Goal: Task Accomplishment & Management: Manage account settings

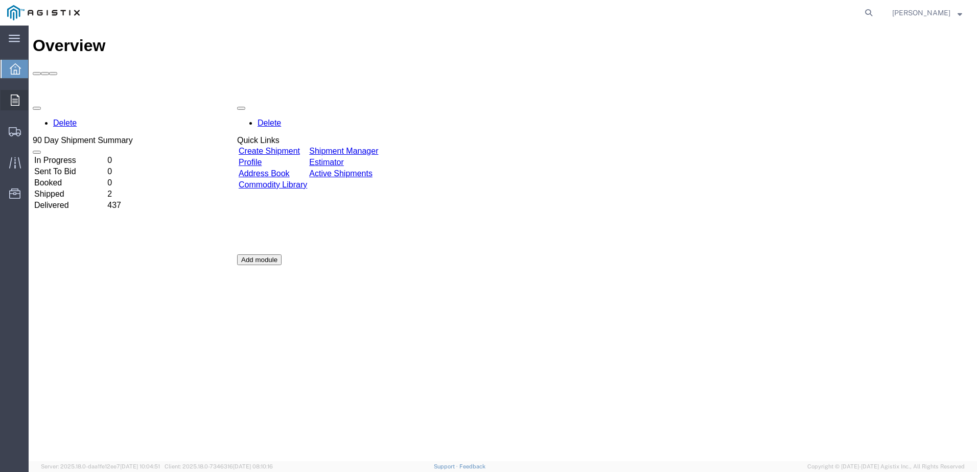
click at [35, 102] on span "Orders" at bounding box center [31, 100] width 7 height 20
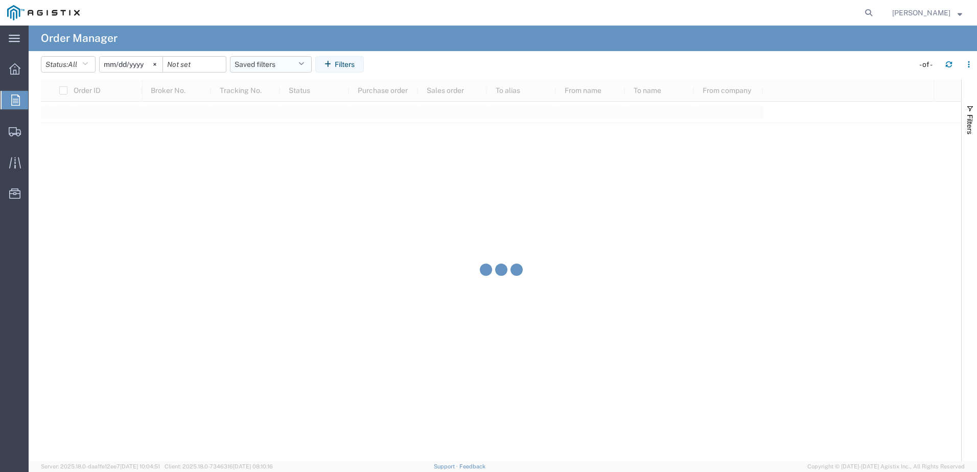
click at [290, 68] on button "Saved filters" at bounding box center [271, 64] width 82 height 16
click at [358, 63] on button "Filters" at bounding box center [339, 64] width 49 height 16
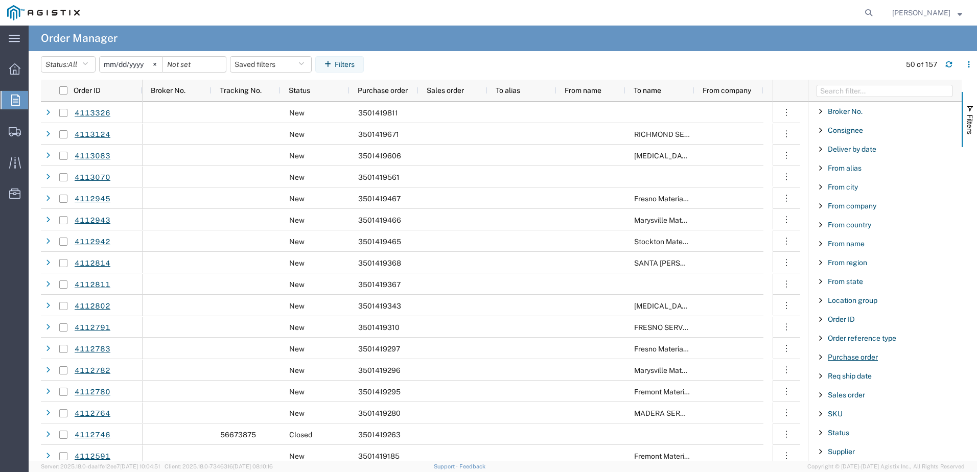
click at [846, 358] on span "Purchase order" at bounding box center [853, 357] width 50 height 8
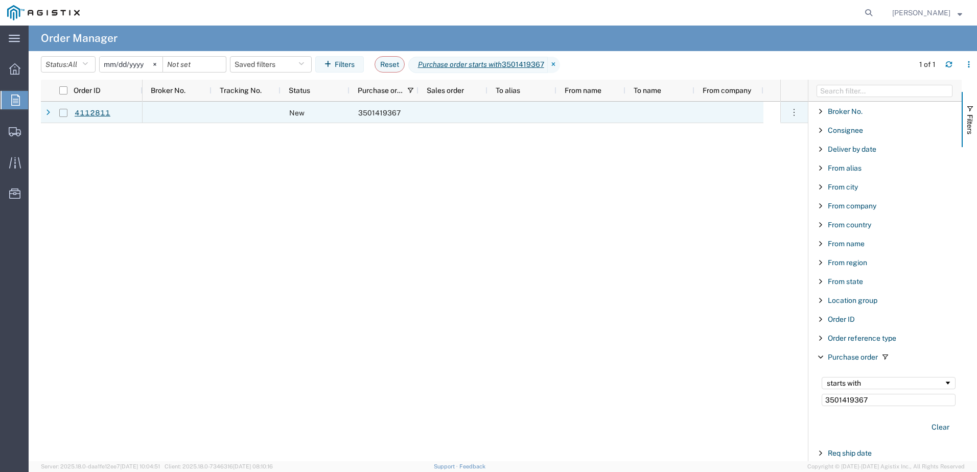
type input "3501419367"
click at [66, 114] on input "Press Space to toggle row selection (unchecked)" at bounding box center [63, 113] width 8 height 8
checkbox input "true"
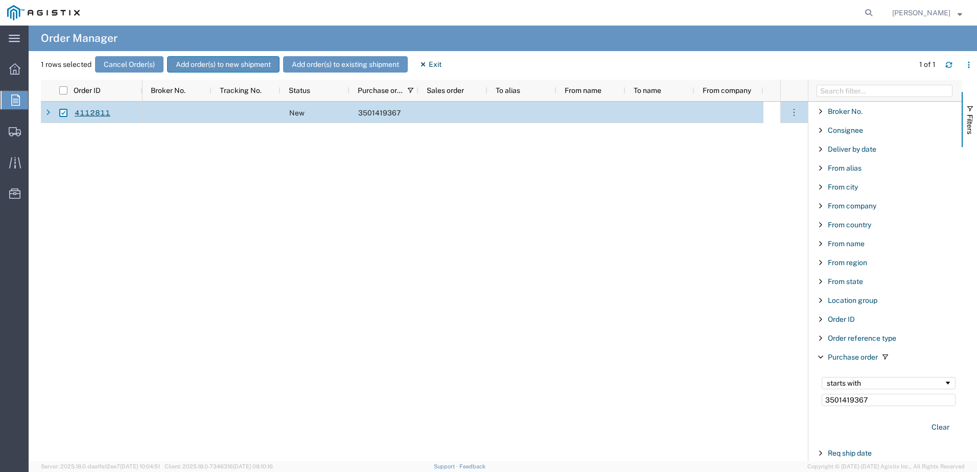
click at [204, 67] on button "Add order(s) to new shipment" at bounding box center [223, 64] width 112 height 16
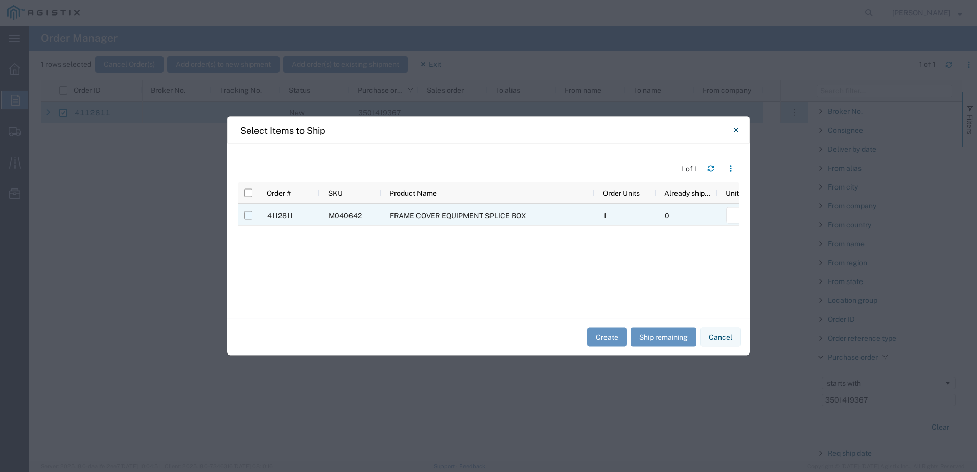
click at [250, 216] on input "Press Space to toggle row selection (unchecked)" at bounding box center [248, 216] width 8 height 8
checkbox input "true"
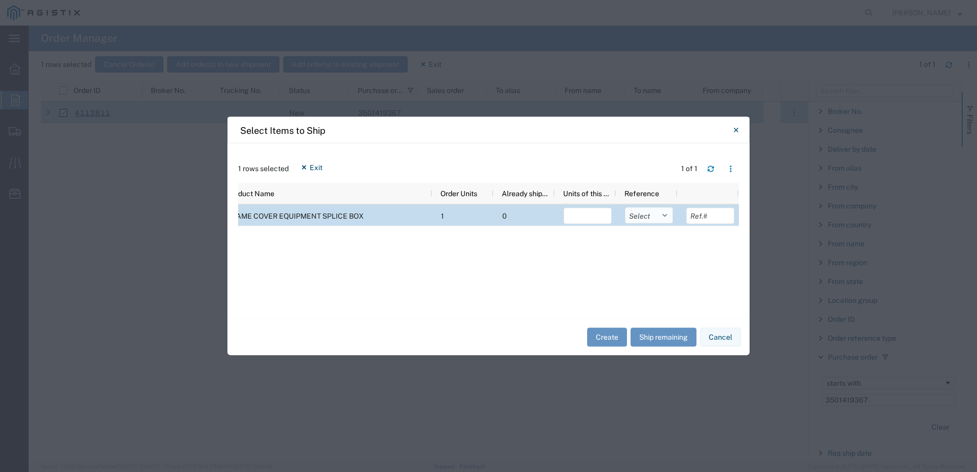
click at [650, 213] on select "Select Purchase Order Delivery Number" at bounding box center [649, 216] width 48 height 16
select select "PURCHORD"
click at [625, 208] on select "Select Purchase Order Delivery Number" at bounding box center [649, 216] width 48 height 16
click at [654, 341] on button "Ship remaining" at bounding box center [664, 337] width 66 height 19
type input "1"
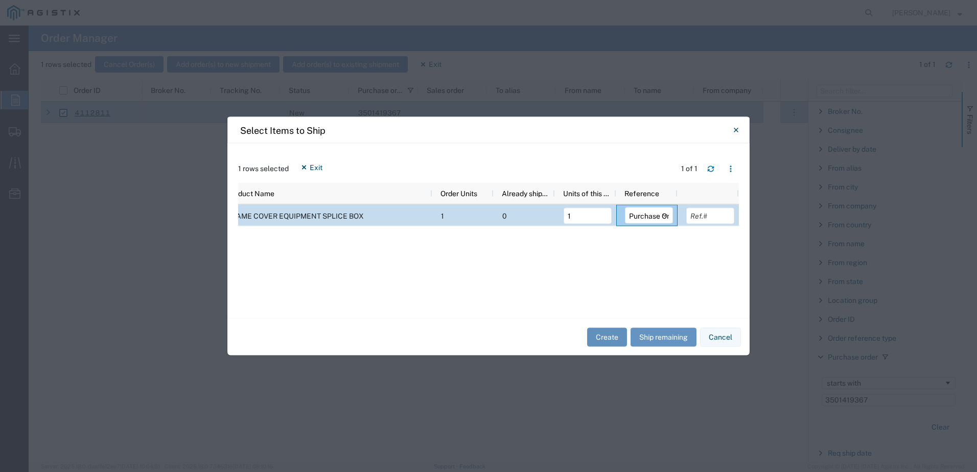
click at [613, 336] on button "Create" at bounding box center [607, 337] width 40 height 19
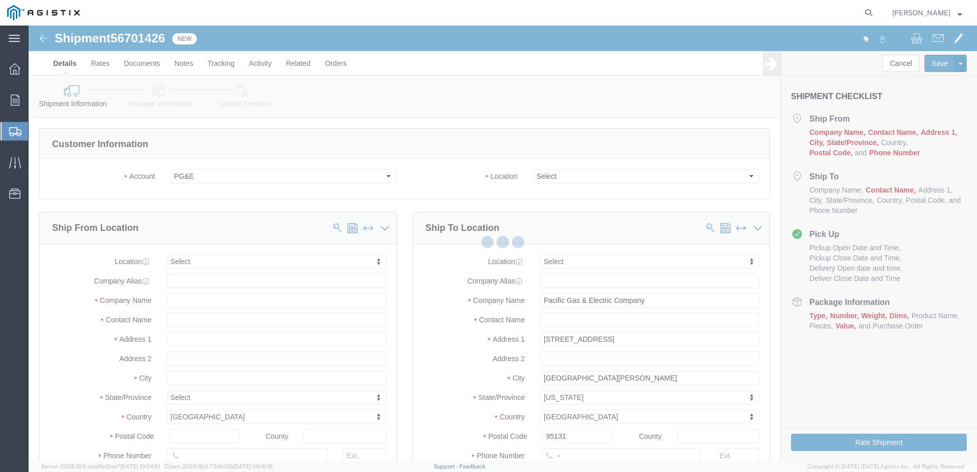
select select
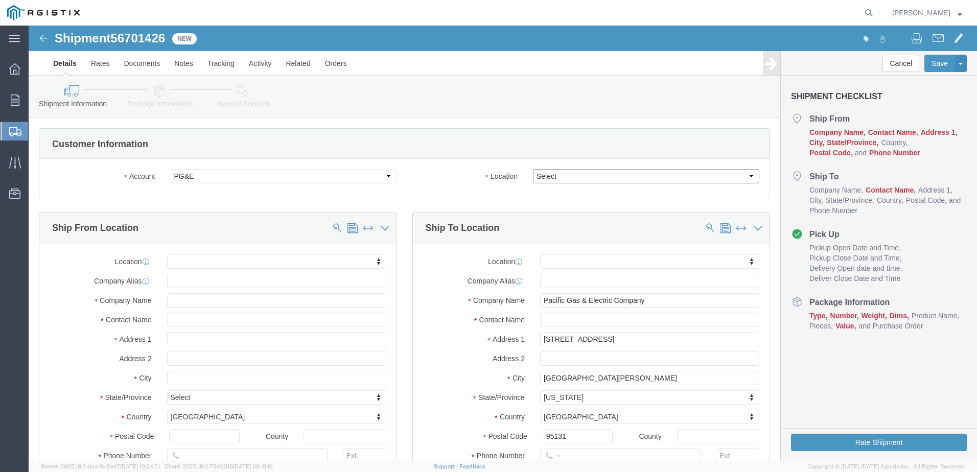
click select "Select All Others [GEOGRAPHIC_DATA] [GEOGRAPHIC_DATA] [GEOGRAPHIC_DATA] [GEOGRA…"
select select "23082"
click select "Select All Others [GEOGRAPHIC_DATA] [GEOGRAPHIC_DATA] [GEOGRAPHIC_DATA] [GEOGRA…"
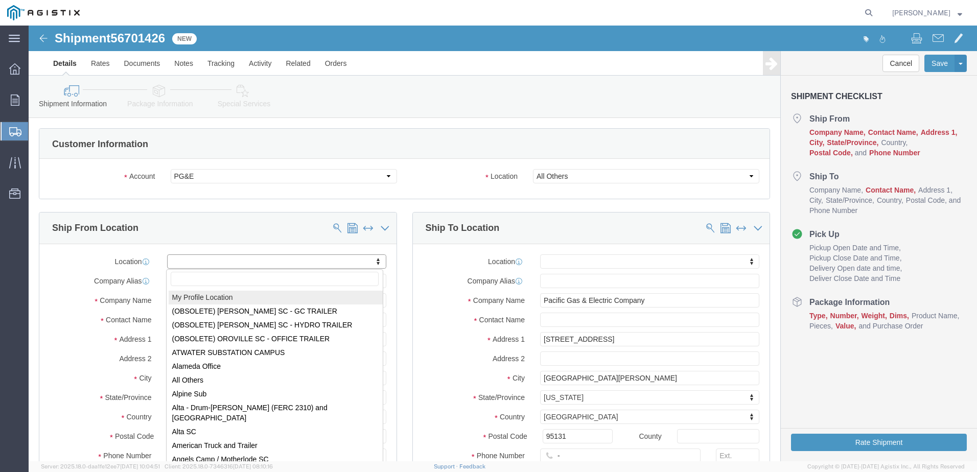
select select "MYPROFILE"
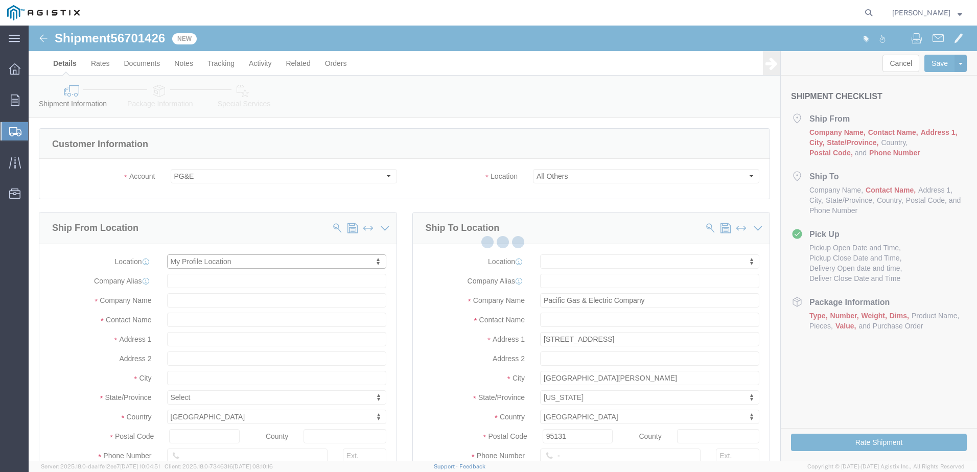
select select "CA"
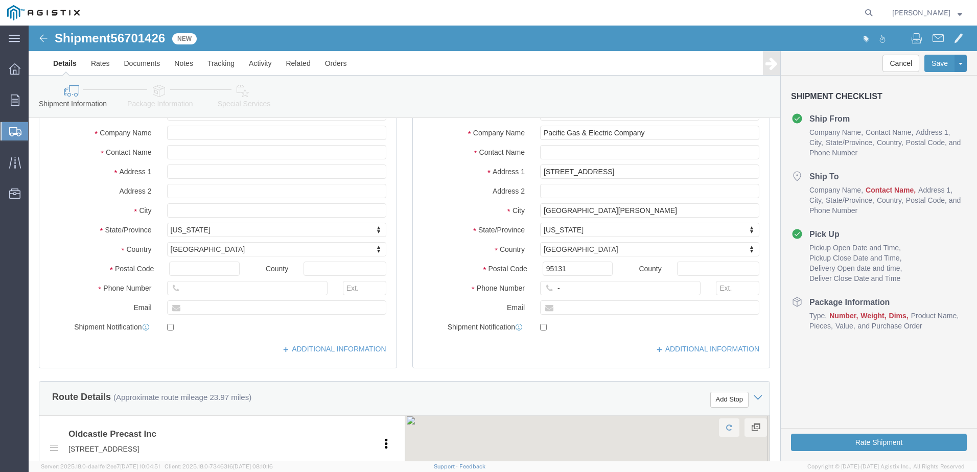
scroll to position [204, 0]
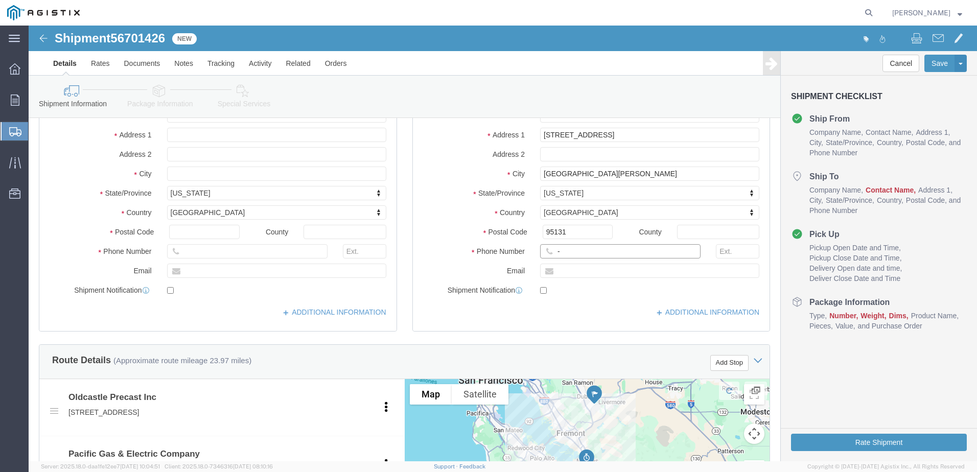
click input "-"
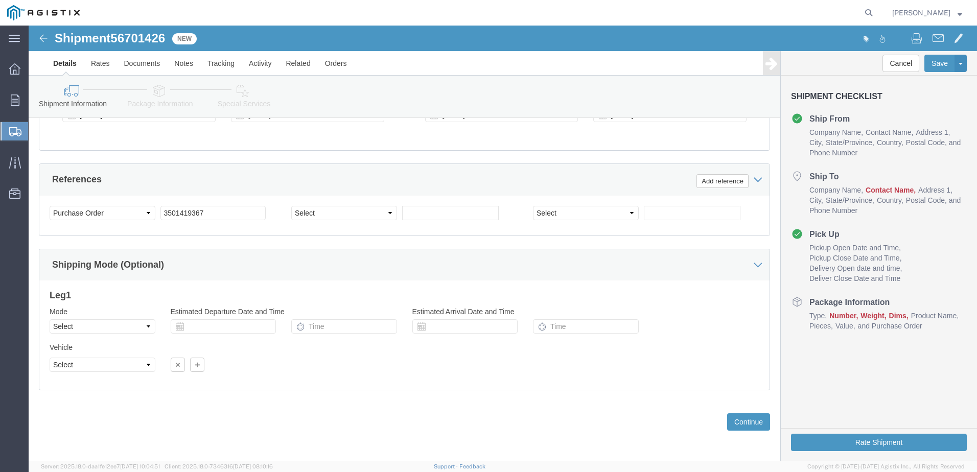
scroll to position [687, 0]
type input "4082424912"
click button "Continue"
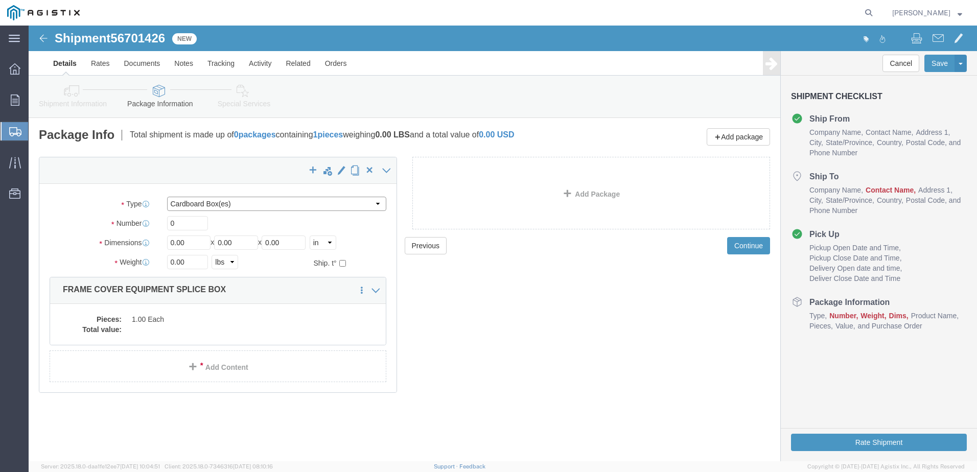
click select "Select Bulk Bundle(s) Cardboard Box(es) Carton(s) Crate(s) Drum(s) (Fiberboard)…"
select select "YRPK"
click select "Select Bulk Bundle(s) Cardboard Box(es) Carton(s) Crate(s) Drum(s) (Fiberboard)…"
click input "0"
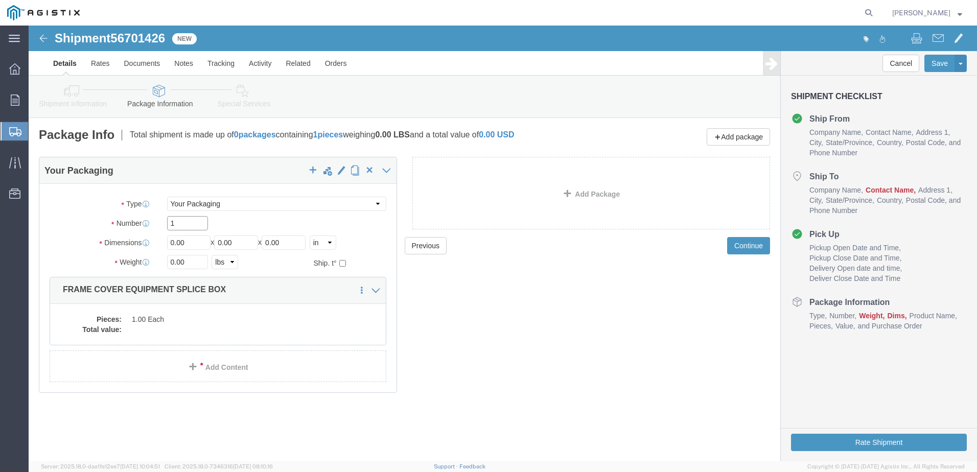
type input "1"
click input "0.00"
type input "72"
type input "36"
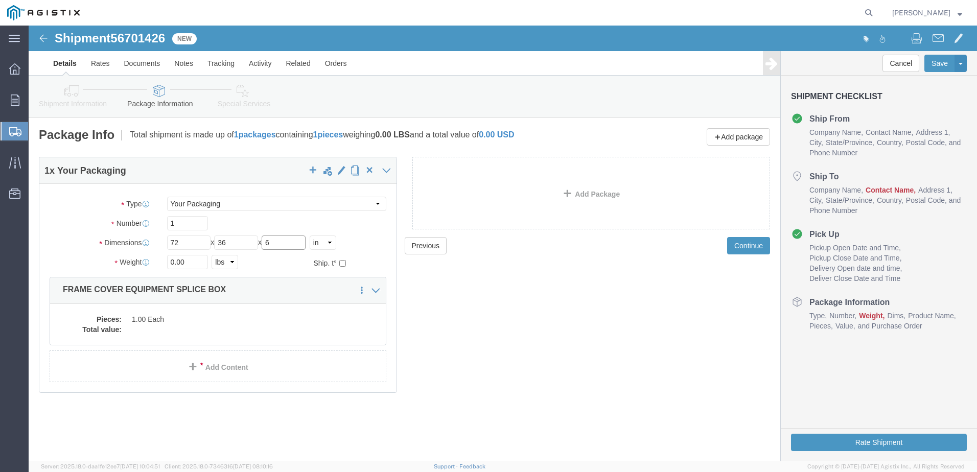
type input "6"
click input "0.00"
type input "275"
click dd "1.00 Each"
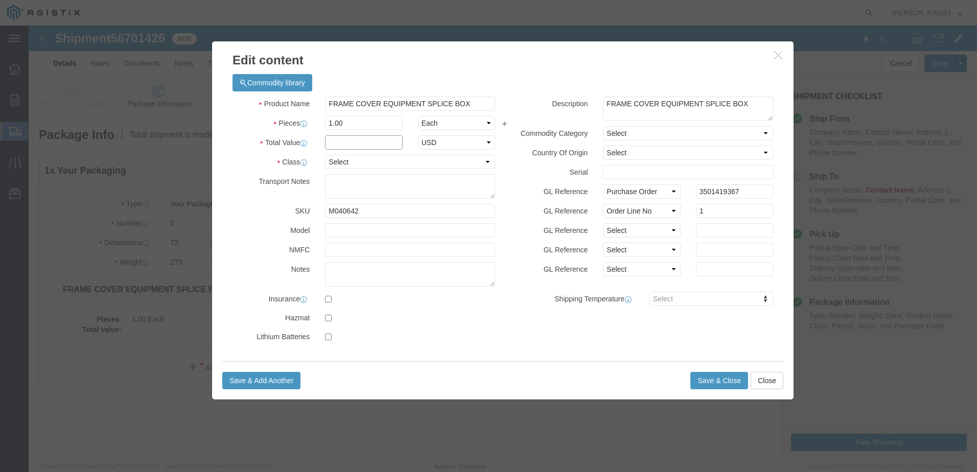
click input "text"
type input "1"
click select "Select 50 55 60 65 70 85 92.5 100 125 175 250 300 400"
select select "55"
click select "Select 50 55 60 65 70 85 92.5 100 125 175 250 300 400"
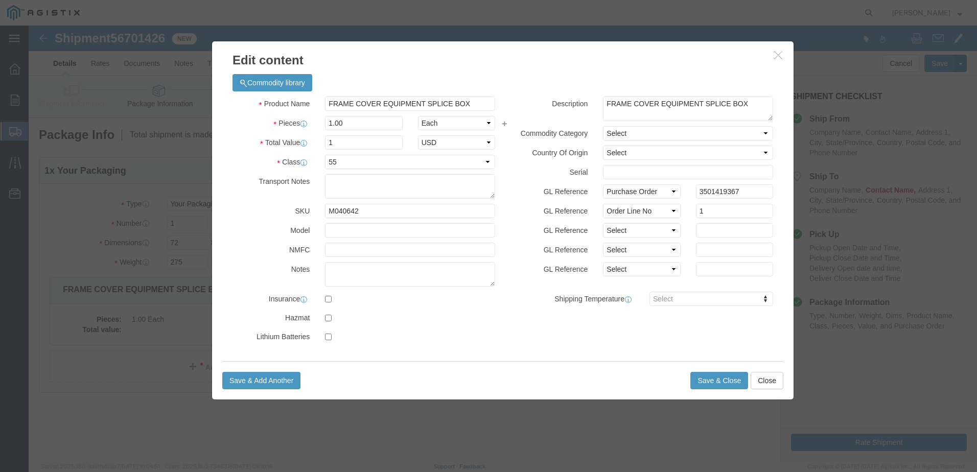
click div "Product Name FRAME COVER EQUIPMENT SPLICE BOX Pieces 1.00 Select Bag Barrels 10…"
click button "Save & Close"
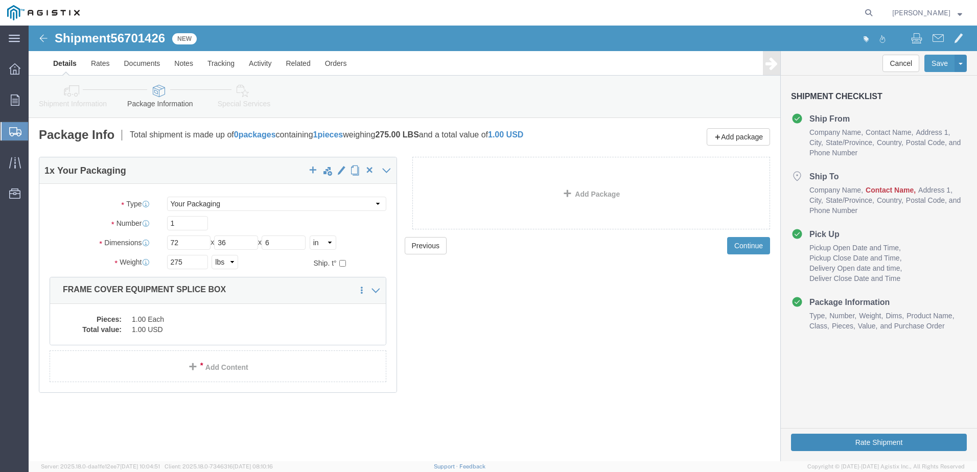
click button "Rate Shipment"
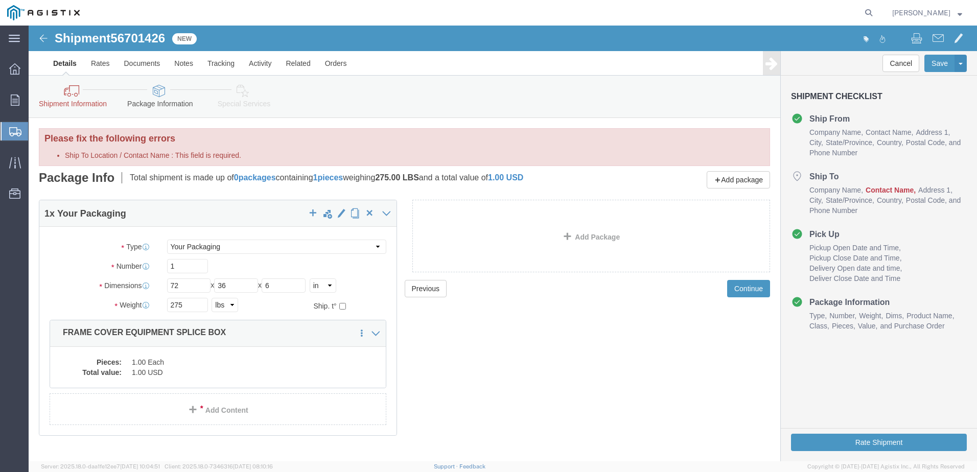
click link "Shipment Information"
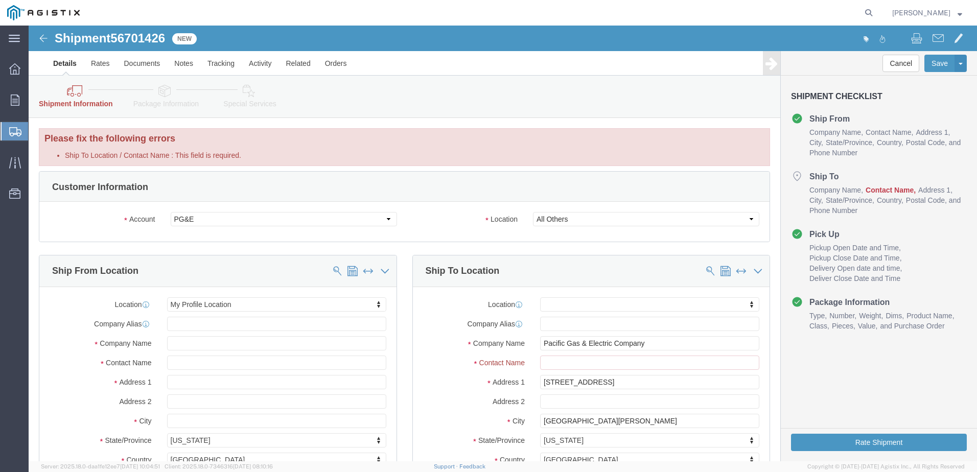
scroll to position [51, 0]
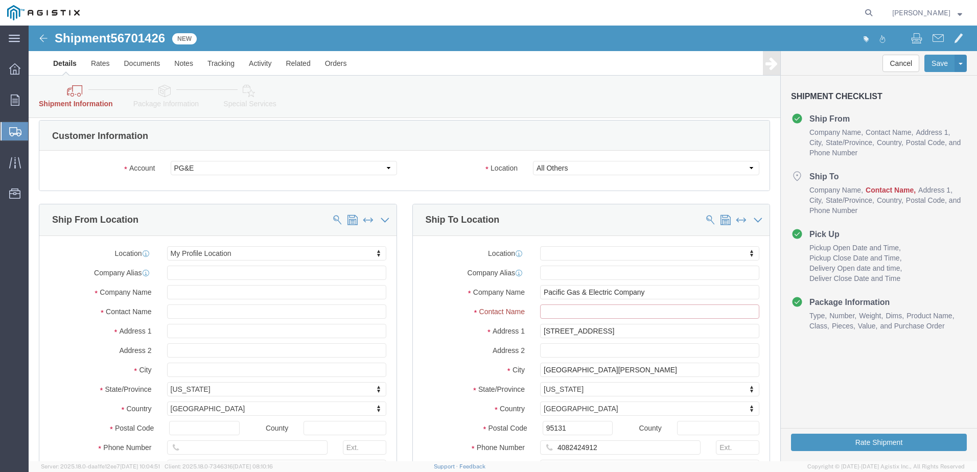
click input "Ship To Location / Contact Name : This field is required."
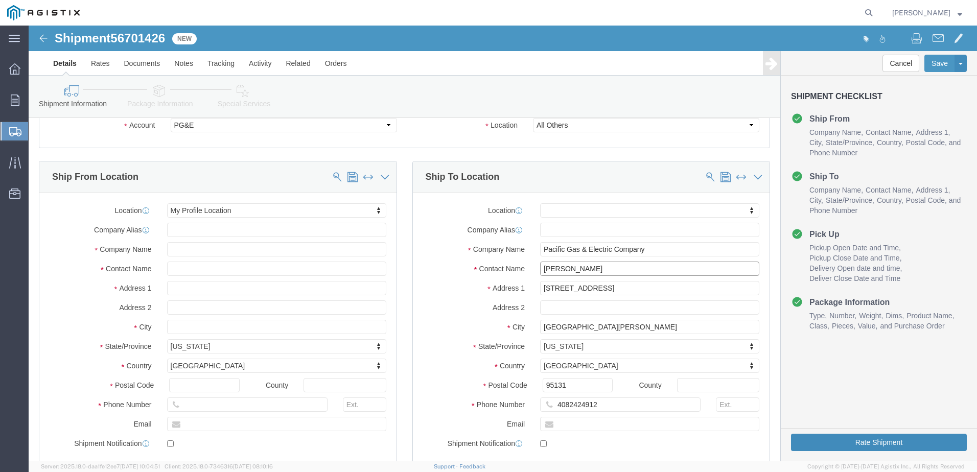
type input "[PERSON_NAME]"
click button "Rate Shipment"
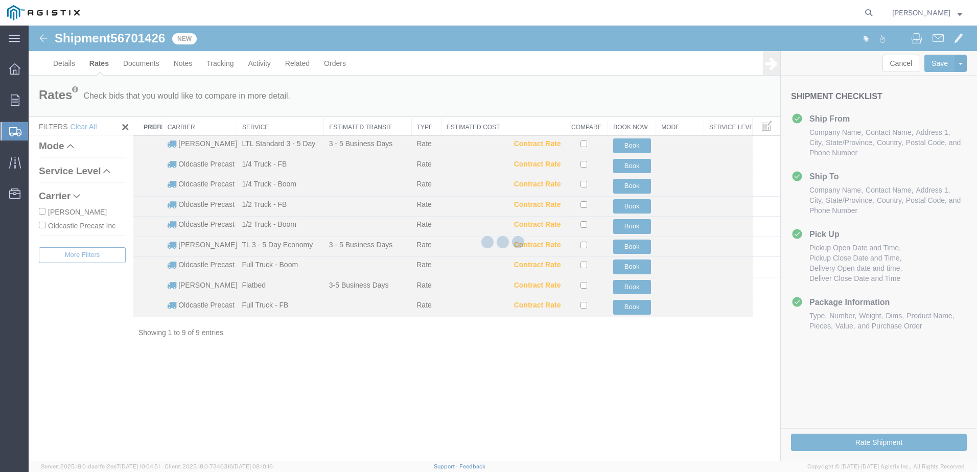
scroll to position [0, 0]
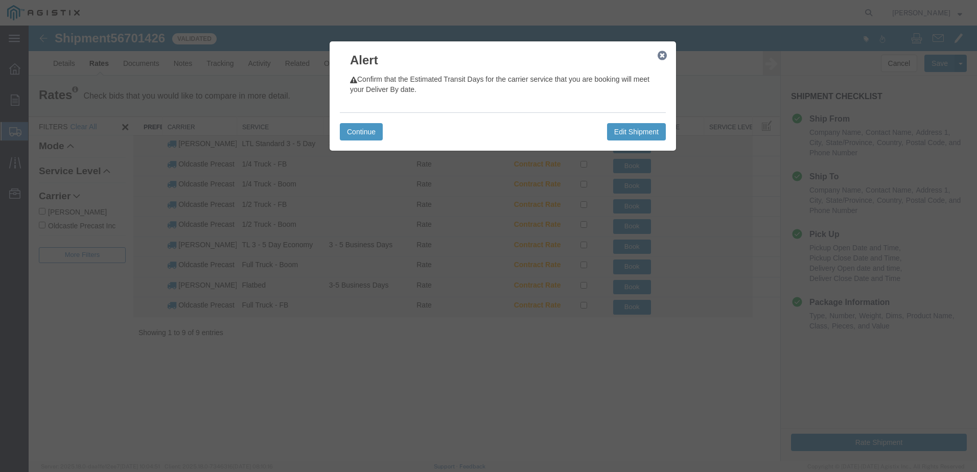
click at [663, 57] on icon "button" at bounding box center [662, 56] width 9 height 8
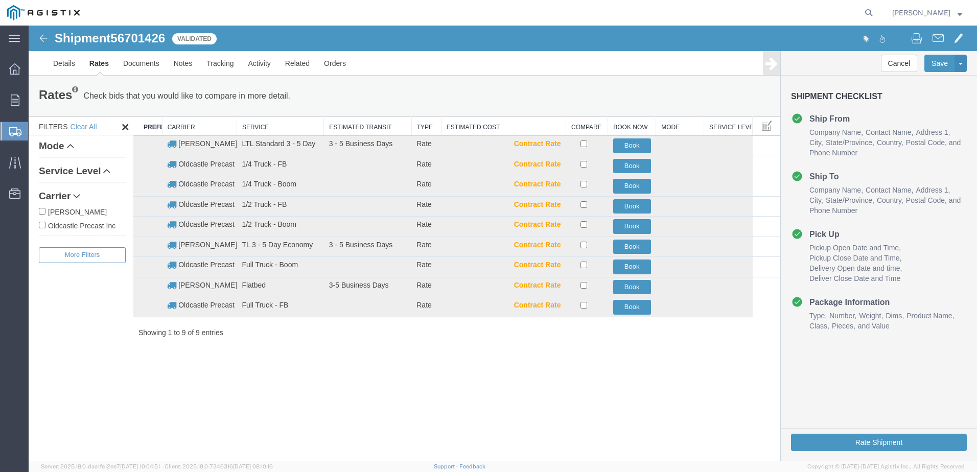
click at [91, 223] on label "Oldcastle Precast Inc" at bounding box center [82, 225] width 87 height 11
click at [45, 223] on input "Oldcastle Precast Inc" at bounding box center [42, 225] width 7 height 7
checkbox input "true"
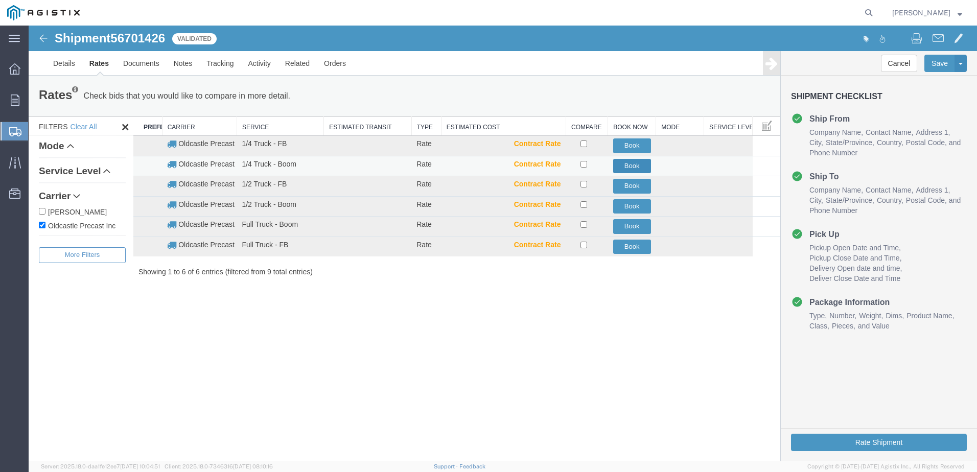
click at [627, 165] on button "Book" at bounding box center [632, 166] width 38 height 15
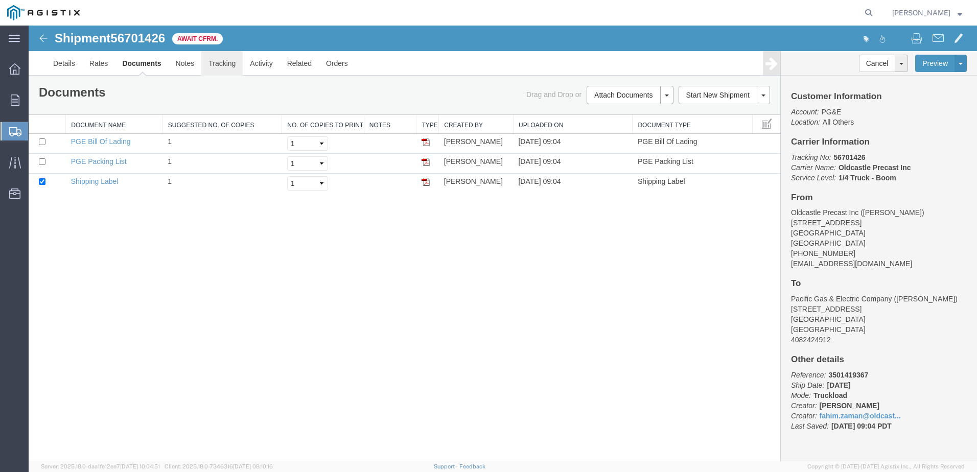
click at [230, 63] on link "Tracking" at bounding box center [221, 63] width 41 height 25
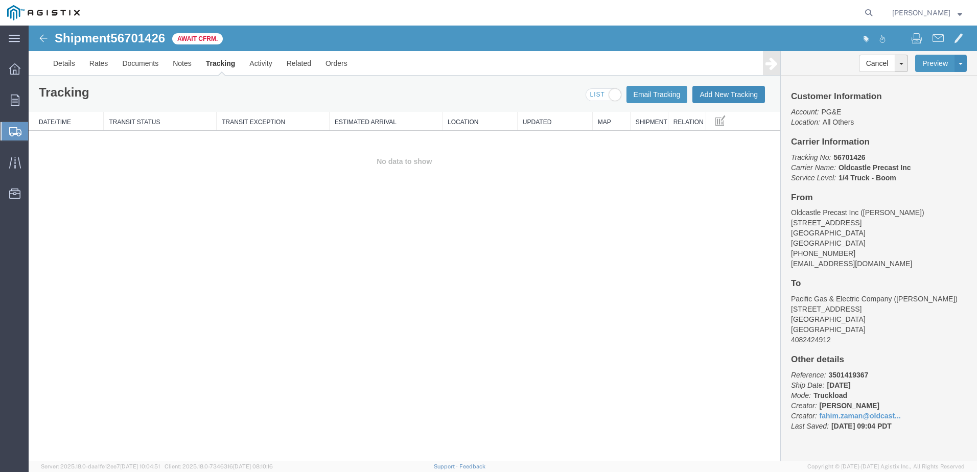
click at [745, 97] on button "Add New Tracking" at bounding box center [729, 94] width 73 height 17
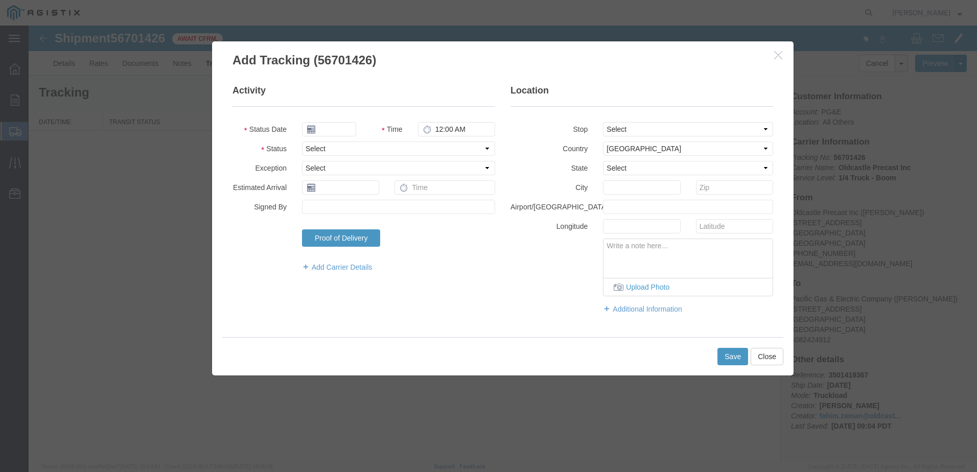
type input "[DATE]"
type input "10:00 AM"
click at [343, 151] on select "Select Arrival Notice Available Arrival Notice Imported Arrive at Delivery Loca…" at bounding box center [398, 149] width 193 height 14
select select "DELIVRED"
click at [302, 142] on select "Select Arrival Notice Available Arrival Notice Imported Arrive at Delivery Loca…" at bounding box center [398, 149] width 193 height 14
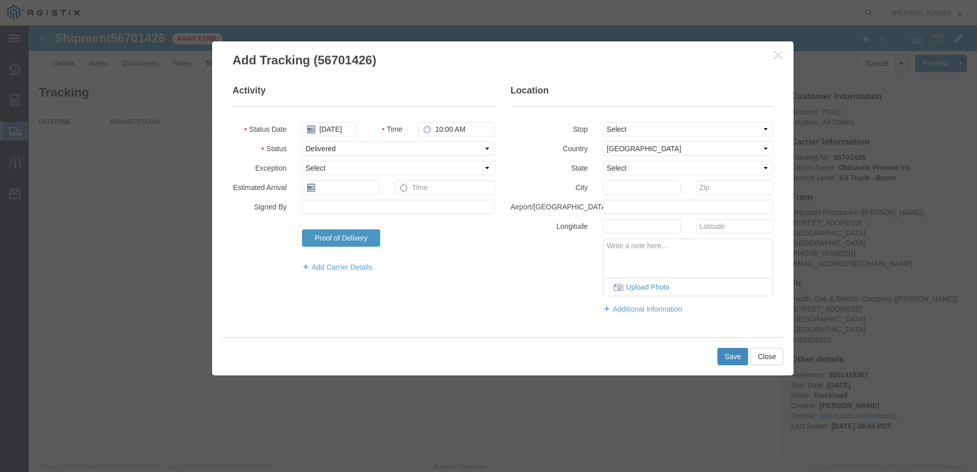
click at [730, 353] on button "Save" at bounding box center [733, 356] width 31 height 17
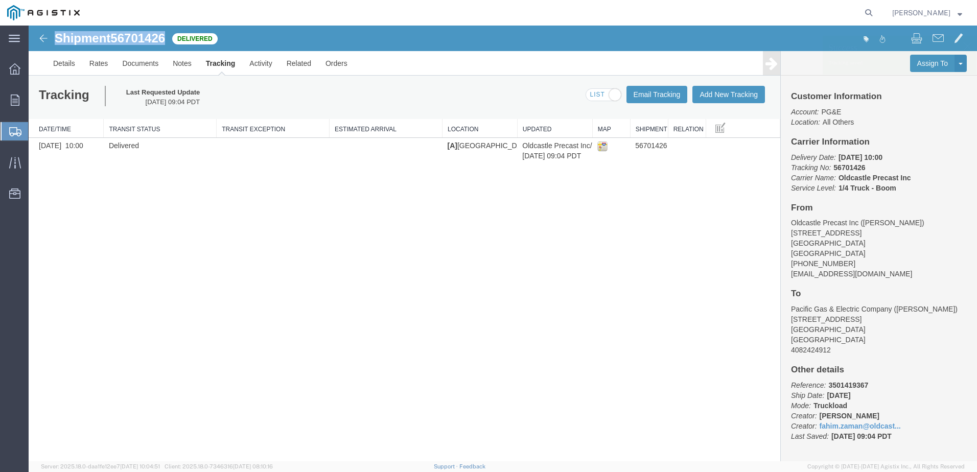
drag, startPoint x: 169, startPoint y: 38, endPoint x: 48, endPoint y: 38, distance: 121.6
click at [48, 38] on div "Shipment 56701426 1 of 1 Delivered" at bounding box center [266, 41] width 473 height 19
copy h1 "Shipment 56701426"
click at [35, 100] on span "Orders" at bounding box center [31, 100] width 7 height 20
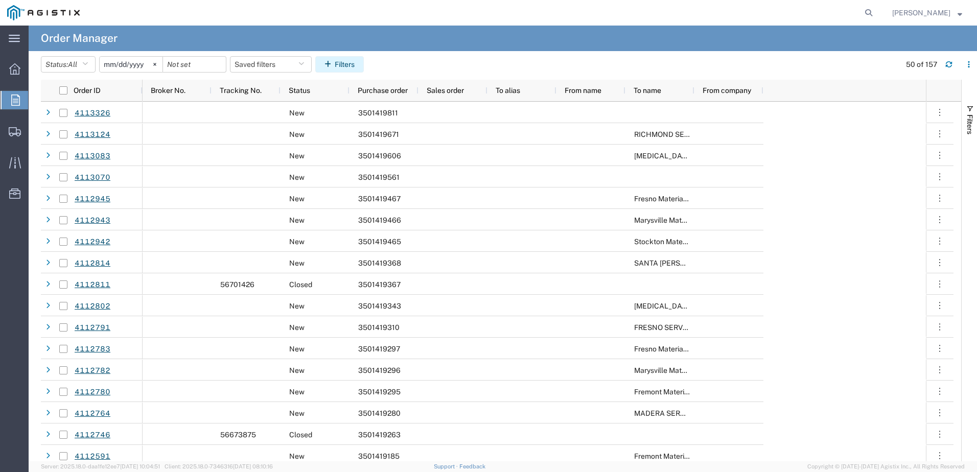
click at [333, 64] on icon "button" at bounding box center [330, 64] width 10 height 7
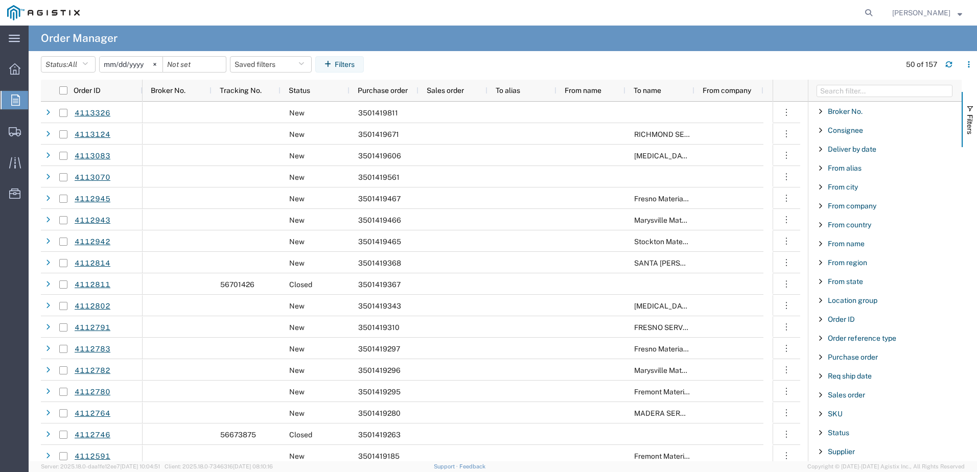
click at [822, 356] on span "Filter List 26 Filters" at bounding box center [821, 357] width 8 height 8
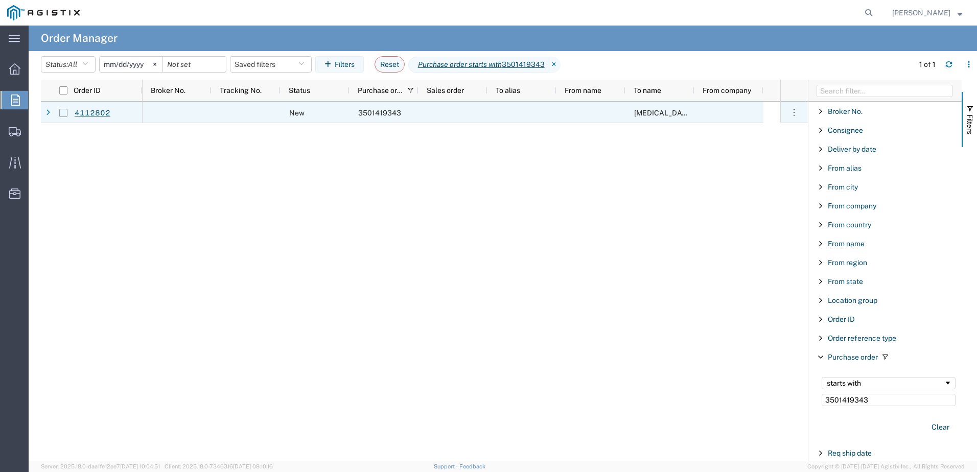
type input "3501419343"
click at [60, 112] on input "Press Space to toggle row selection (unchecked)" at bounding box center [63, 113] width 8 height 8
checkbox input "true"
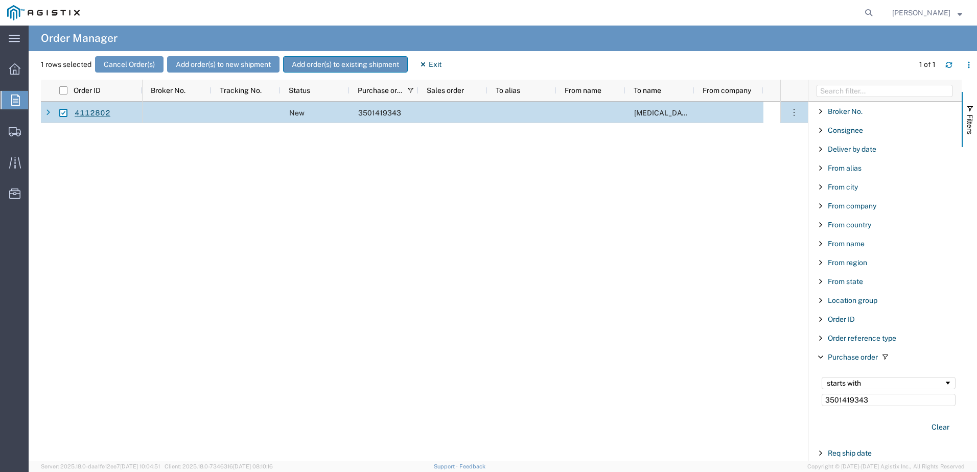
click at [372, 66] on button "Add order(s) to existing shipment" at bounding box center [345, 64] width 125 height 16
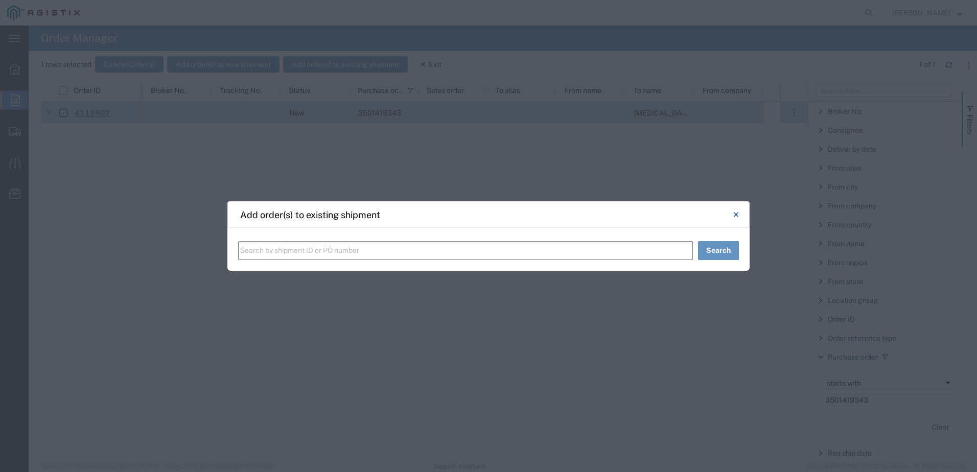
click at [334, 252] on input "text" at bounding box center [465, 250] width 455 height 19
paste input "Shipment 56701426"
type input "Shipment 56701426"
click at [709, 250] on button "Search" at bounding box center [718, 250] width 41 height 19
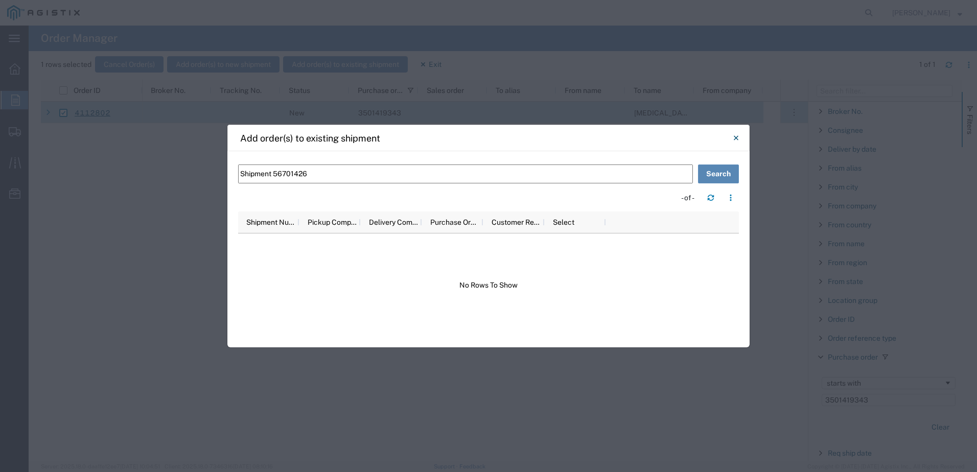
click at [716, 178] on button "Search" at bounding box center [718, 174] width 41 height 19
click at [284, 220] on span "Shipment Number" at bounding box center [270, 222] width 49 height 8
click at [320, 220] on span "Pickup Company" at bounding box center [332, 222] width 49 height 8
click at [733, 140] on button "Close" at bounding box center [736, 138] width 20 height 20
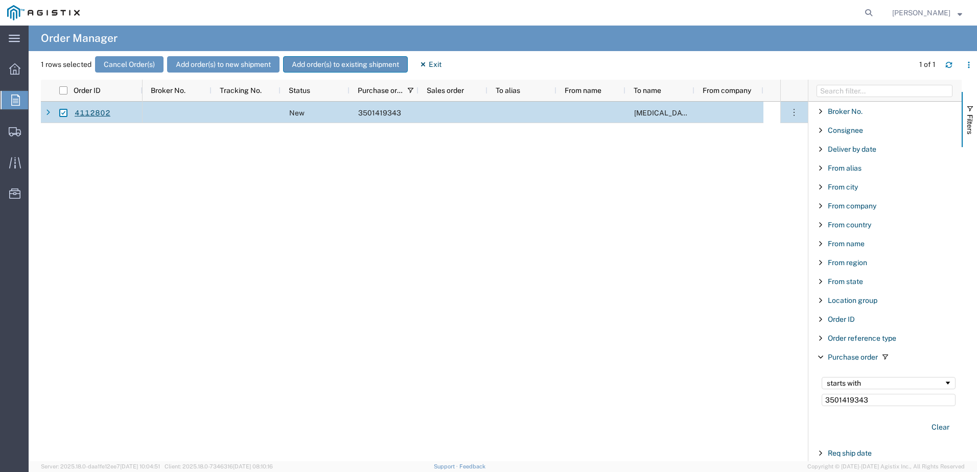
click at [316, 64] on button "Add order(s) to existing shipment" at bounding box center [345, 64] width 125 height 16
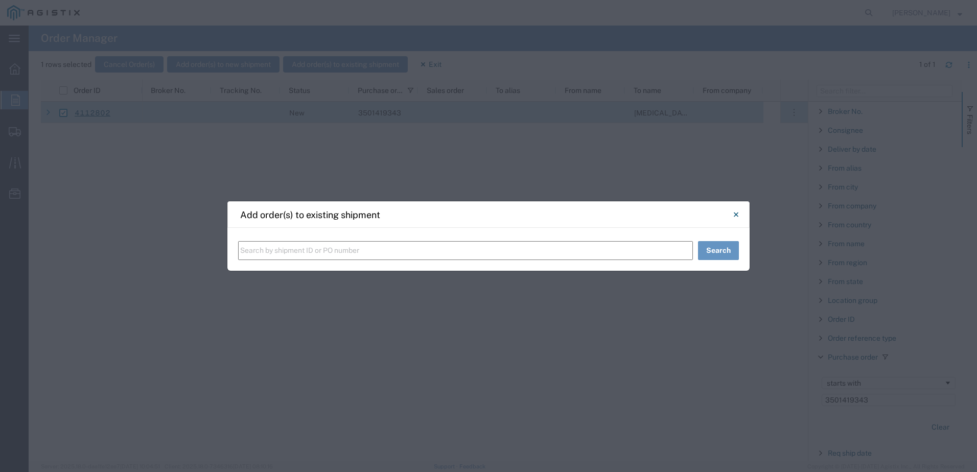
click at [355, 248] on input "text" at bounding box center [465, 250] width 455 height 19
paste input "Shipment 56701426"
click at [720, 254] on button "Search" at bounding box center [718, 250] width 41 height 19
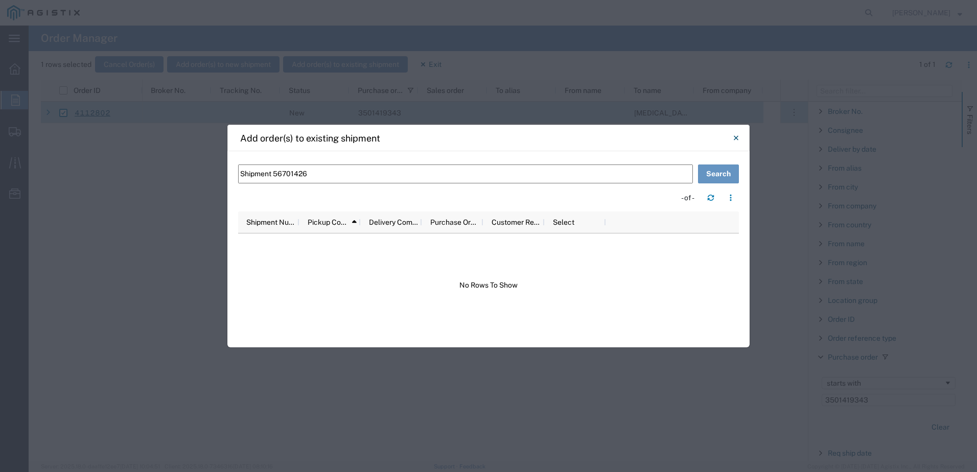
click at [264, 172] on input "Shipment 56701426" at bounding box center [465, 174] width 455 height 19
type input "56701426"
click at [722, 172] on button "Search" at bounding box center [718, 174] width 41 height 19
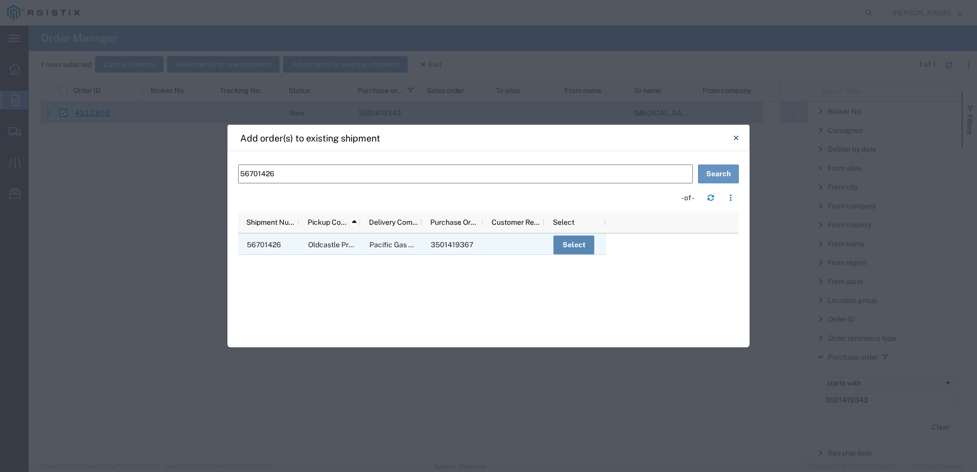
click at [575, 247] on button "Select" at bounding box center [574, 245] width 41 height 19
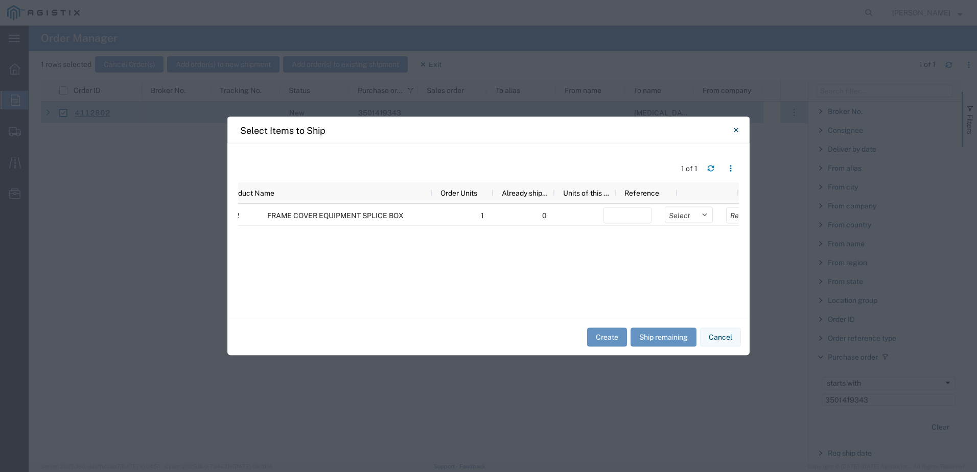
scroll to position [0, 163]
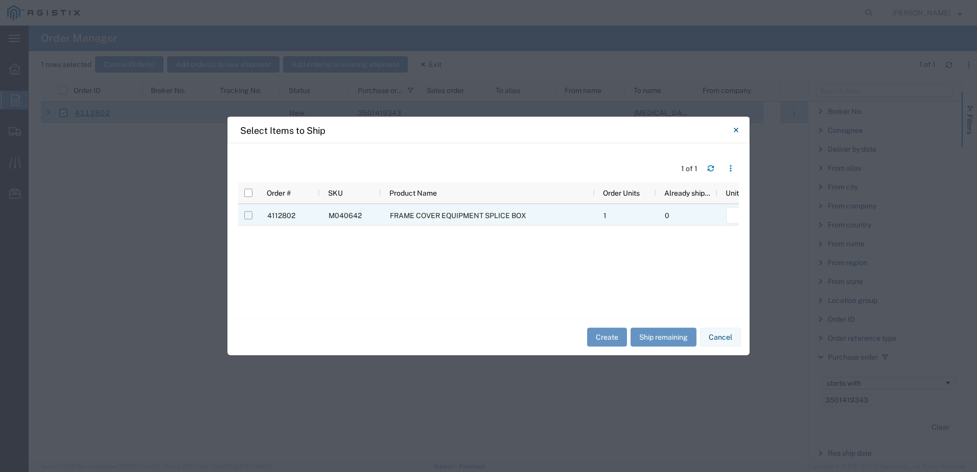
click at [249, 217] on input "Press Space to toggle row selection (unchecked)" at bounding box center [248, 216] width 8 height 8
checkbox input "true"
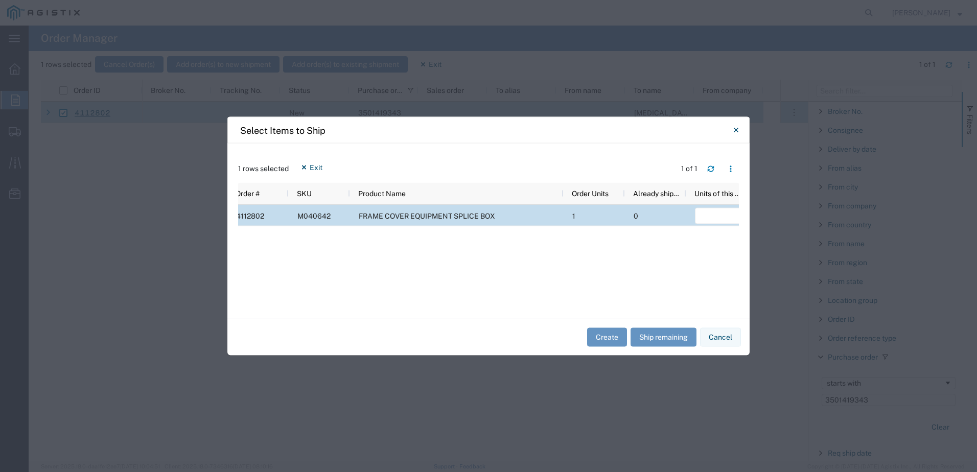
scroll to position [0, 100]
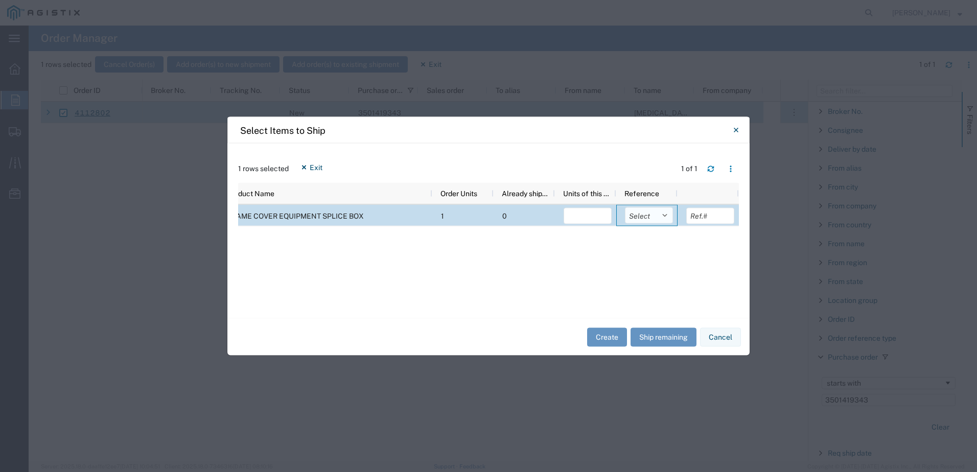
click at [656, 219] on select "Select Purchase Order Delivery Number" at bounding box center [649, 216] width 48 height 16
select select "PURCHORD"
click at [625, 208] on select "Select Purchase Order Delivery Number" at bounding box center [649, 216] width 48 height 16
click at [659, 335] on button "Ship remaining" at bounding box center [664, 337] width 66 height 19
type input "1"
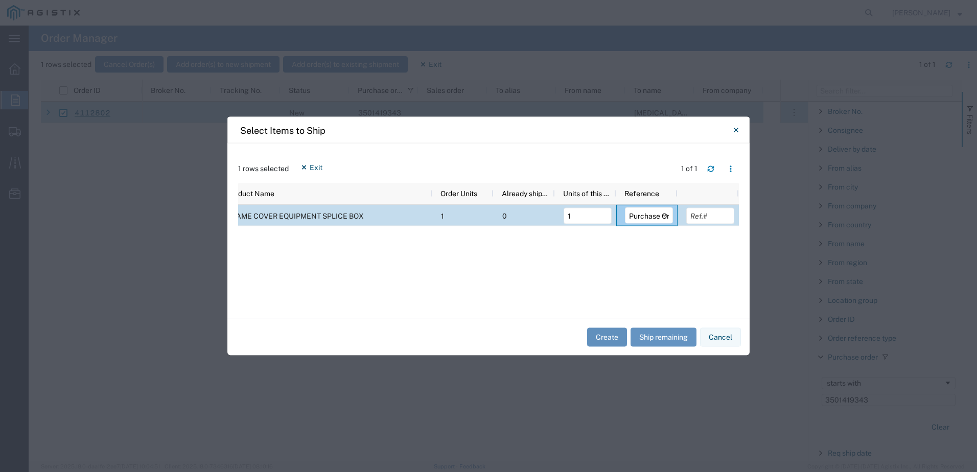
click at [607, 338] on button "Create" at bounding box center [607, 337] width 40 height 19
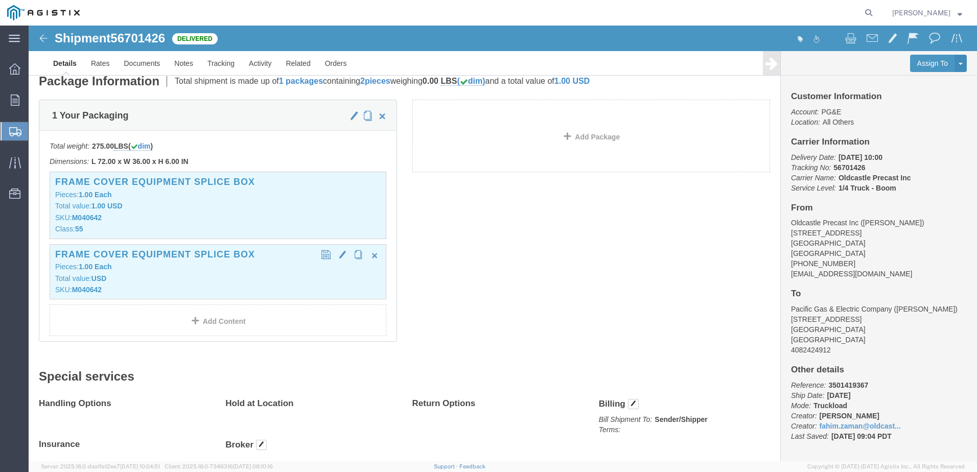
click div "FRAME COVER EQUIPMENT SPLICE BOX Pieces: 1.00 Each Total value: USD SKU: M040642"
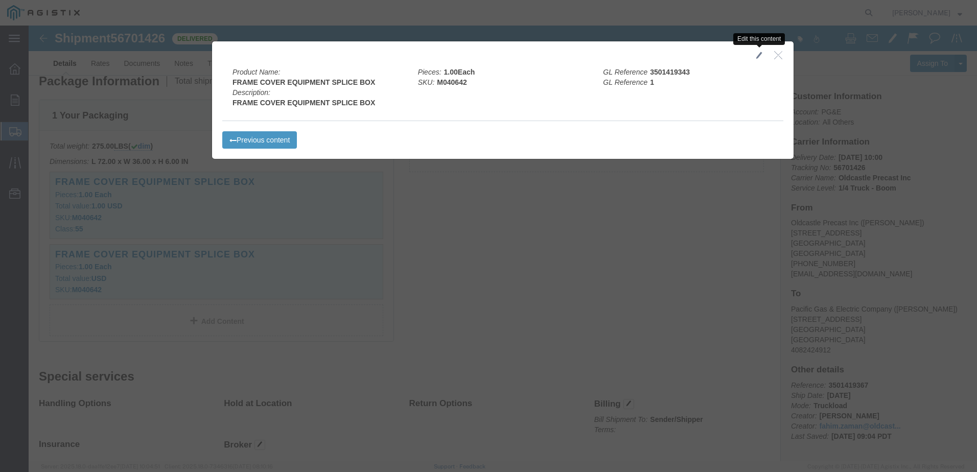
click span "button"
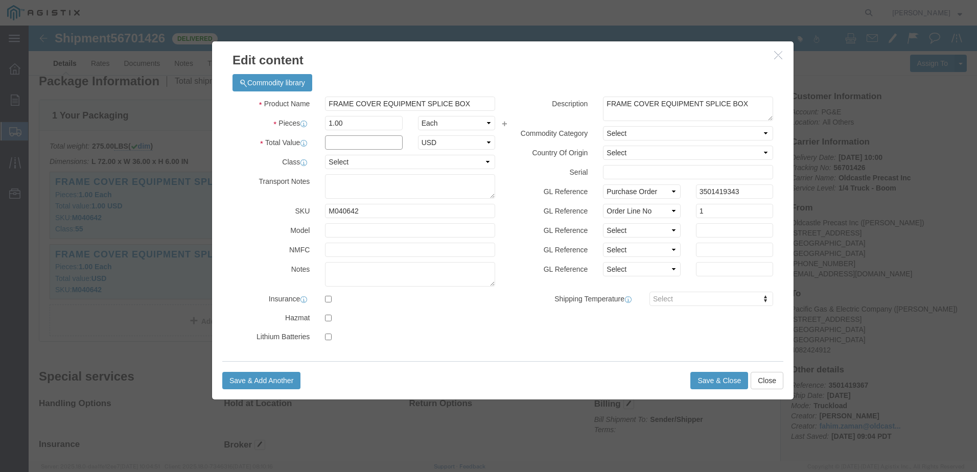
click input "text"
type input "1"
click select "Select 50 55 60 65 70 85 92.5 100 125 175 250 300 400"
select select "55"
click select "Select 50 55 60 65 70 85 92.5 100 125 175 250 300 400"
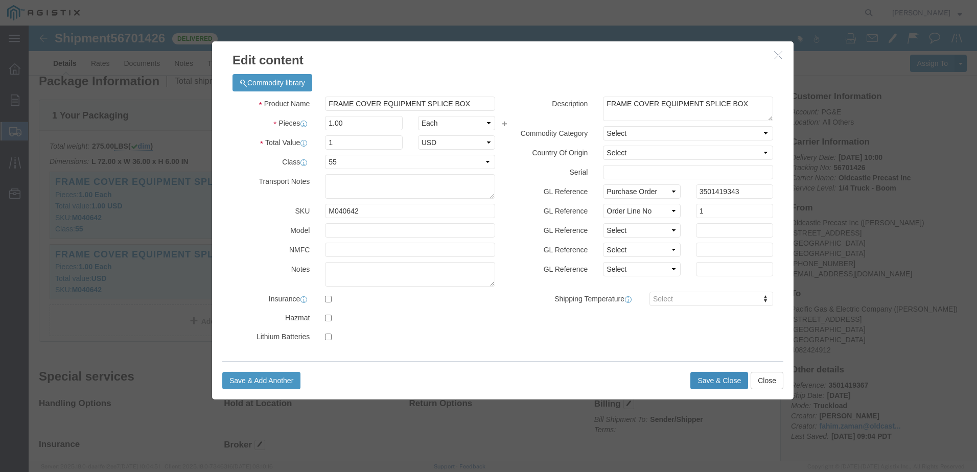
click button "Save & Close"
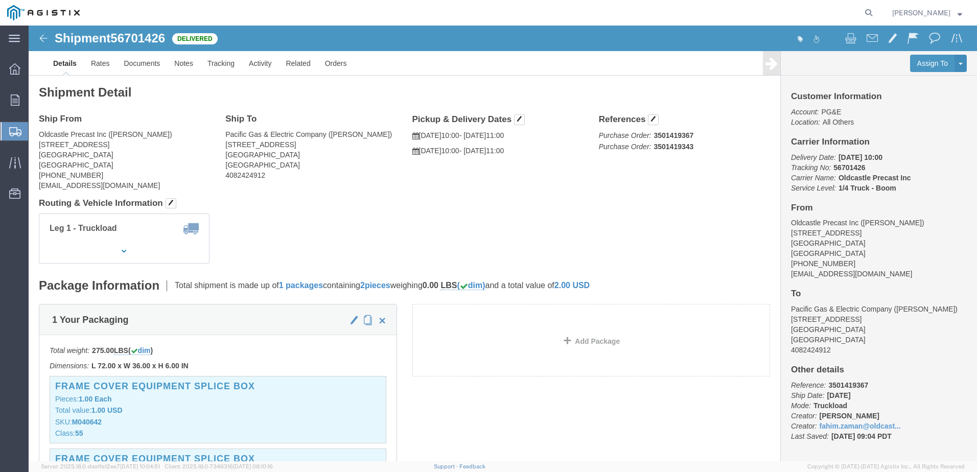
drag, startPoint x: 591, startPoint y: 261, endPoint x: 599, endPoint y: 255, distance: 9.8
click div "Package Information Total shipment is made up of 1 packages containing 2 pieces…"
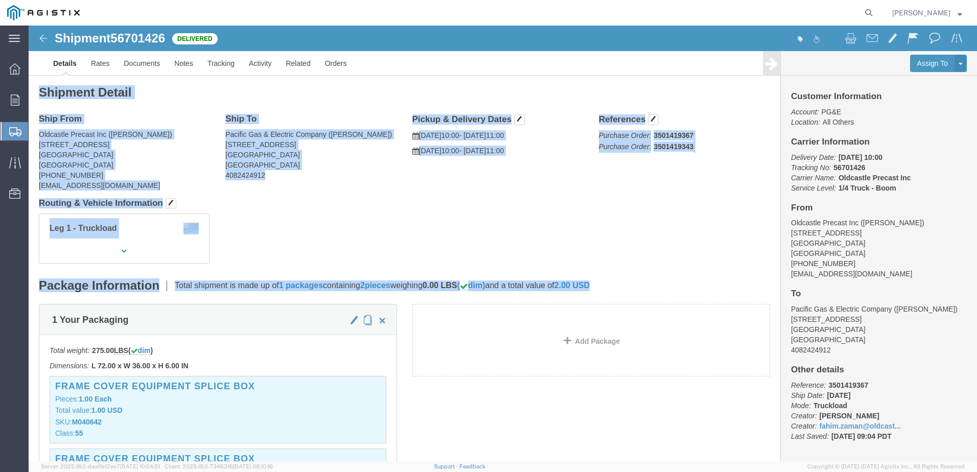
drag, startPoint x: 611, startPoint y: 260, endPoint x: 5, endPoint y: 59, distance: 638.6
click div "Shipment Detail Ship From Oldcastle Precast Inc ([PERSON_NAME]) [STREET_ADDRESS…"
click h4 "Routing & Vehicle Information"
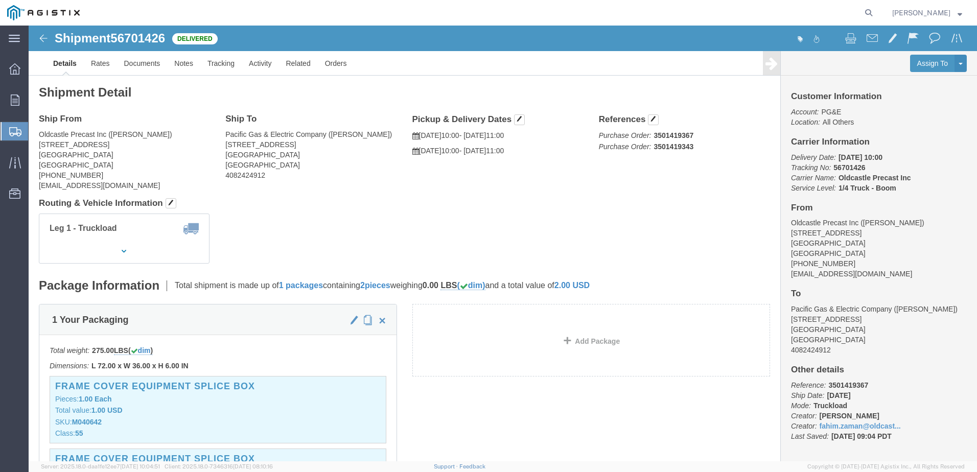
drag, startPoint x: 616, startPoint y: 185, endPoint x: 221, endPoint y: 110, distance: 402.2
click div "Shipment Detail Ship From Oldcastle Precast Inc ([PERSON_NAME]) [STREET_ADDRESS…"
drag, startPoint x: 499, startPoint y: 200, endPoint x: 11, endPoint y: 62, distance: 507.7
click div "Shipment Detail Ship From Oldcastle Precast Inc ([PERSON_NAME]) [STREET_ADDRESS…"
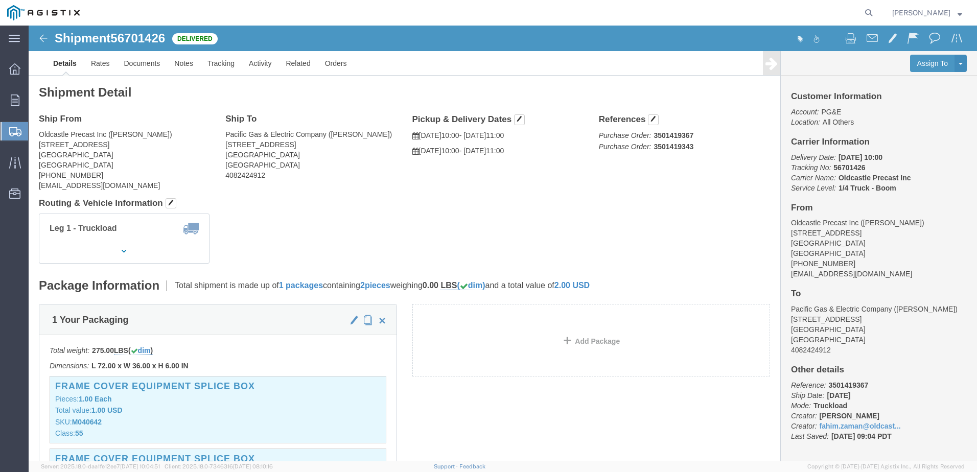
click div "Shipment Detail Ship From Oldcastle Precast Inc ([PERSON_NAME]) [STREET_ADDRESS…"
drag, startPoint x: 545, startPoint y: 223, endPoint x: 527, endPoint y: 223, distance: 17.9
click div "Leg 1 - Truckload Number of trucks: 1"
drag, startPoint x: 596, startPoint y: 191, endPoint x: 2, endPoint y: 63, distance: 608.0
click div "Shipment Detail Ship From Oldcastle Precast Inc ([PERSON_NAME]) [STREET_ADDRESS…"
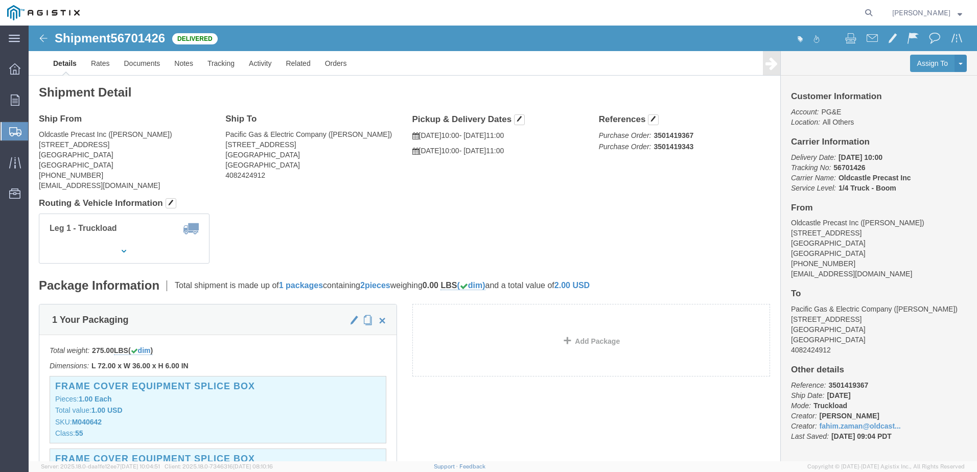
click div "Shipment Detail Ship From Oldcastle Precast Inc ([PERSON_NAME]) [STREET_ADDRESS…"
click at [35, 99] on span "Orders" at bounding box center [31, 100] width 7 height 20
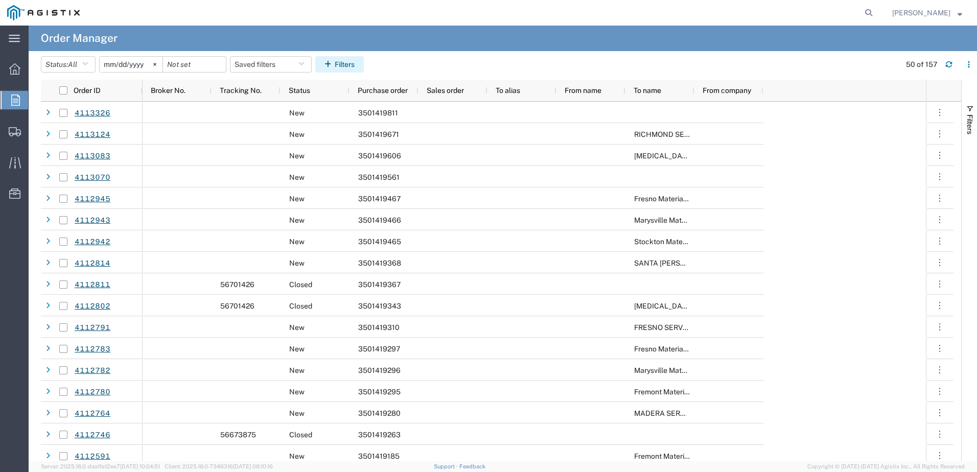
click at [339, 65] on button "Filters" at bounding box center [339, 64] width 49 height 16
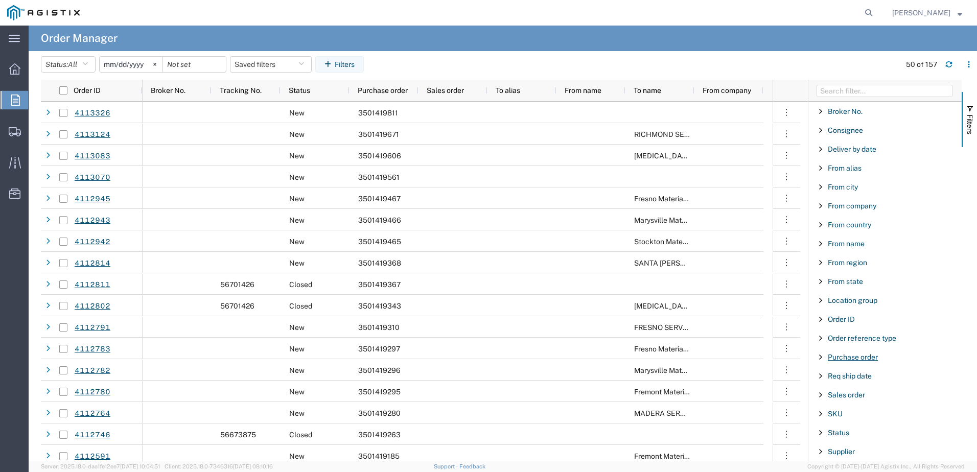
click at [842, 358] on span "Purchase order" at bounding box center [853, 357] width 50 height 8
click at [853, 394] on div "starts with" at bounding box center [889, 391] width 146 height 41
click at [855, 403] on input "Filter Value" at bounding box center [889, 400] width 134 height 12
paste input "3501418691"
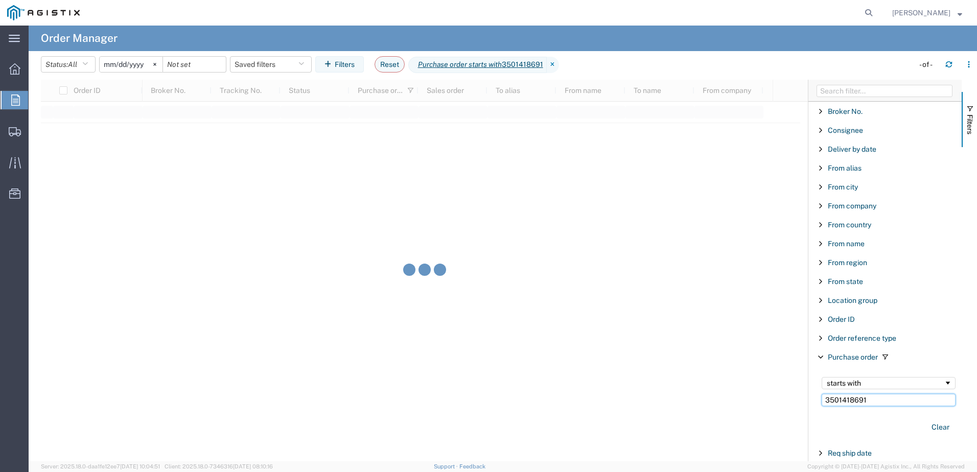
type input "3501418691"
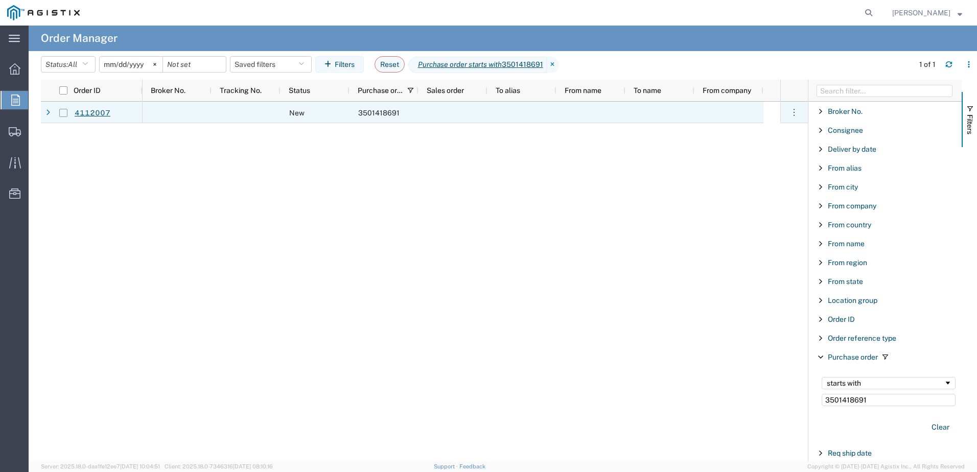
click at [63, 113] on input "Press Space to toggle row selection (unchecked)" at bounding box center [63, 113] width 8 height 8
checkbox input "true"
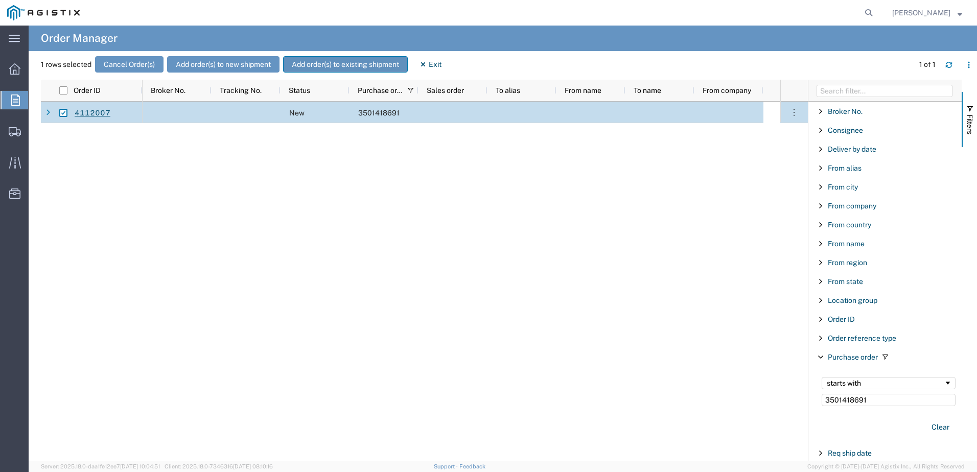
click at [334, 66] on button "Add order(s) to existing shipment" at bounding box center [345, 64] width 125 height 16
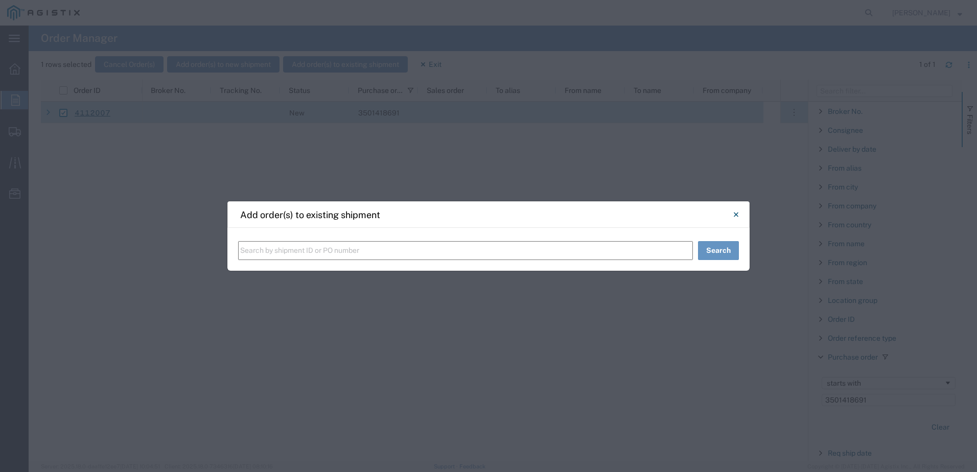
click at [340, 248] on input "text" at bounding box center [465, 250] width 455 height 19
paste input "56701426"
type input "56701426"
click at [712, 247] on button "Search" at bounding box center [718, 250] width 41 height 19
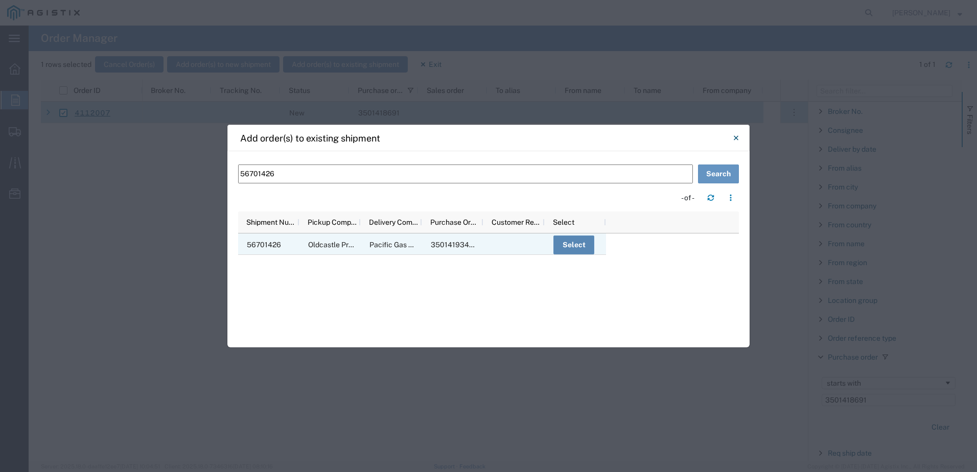
click at [565, 243] on button "Select" at bounding box center [574, 245] width 41 height 19
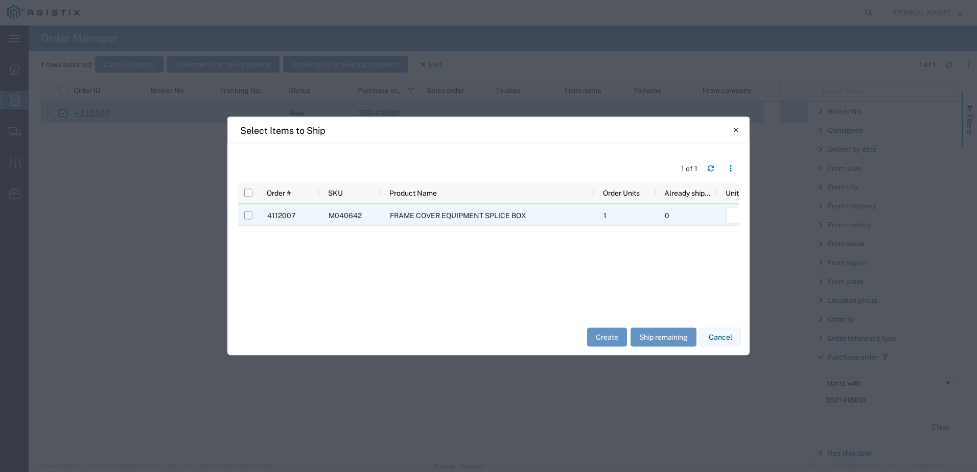
click at [248, 218] on input "Press Space to toggle row selection (unchecked)" at bounding box center [248, 216] width 8 height 8
checkbox input "true"
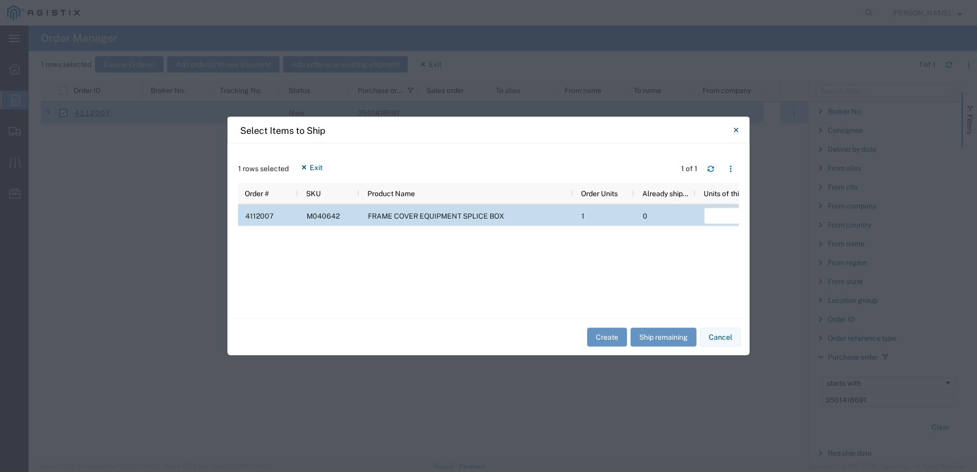
scroll to position [0, 163]
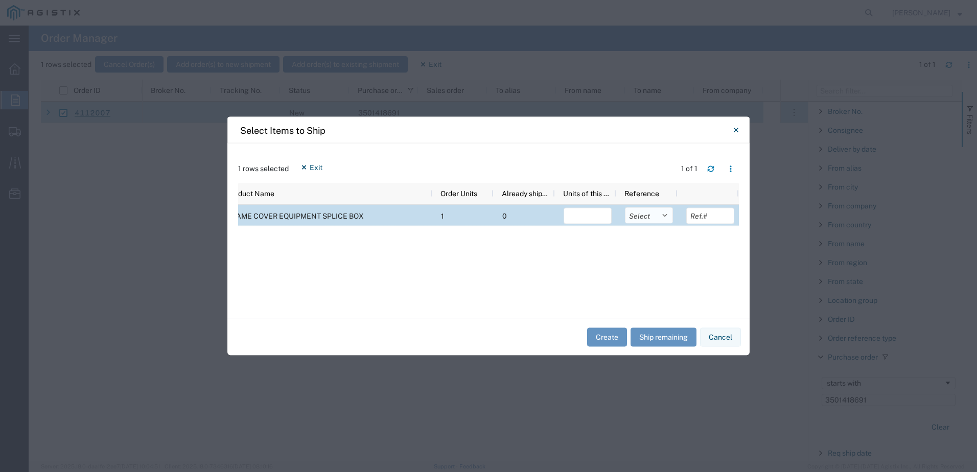
click at [649, 223] on select "Select Purchase Order Delivery Number" at bounding box center [649, 216] width 48 height 16
select select "PURCHORD"
click at [625, 208] on select "Select Purchase Order Delivery Number" at bounding box center [649, 216] width 48 height 16
click at [605, 220] on input "number" at bounding box center [588, 216] width 48 height 16
click at [658, 338] on button "Ship remaining" at bounding box center [664, 337] width 66 height 19
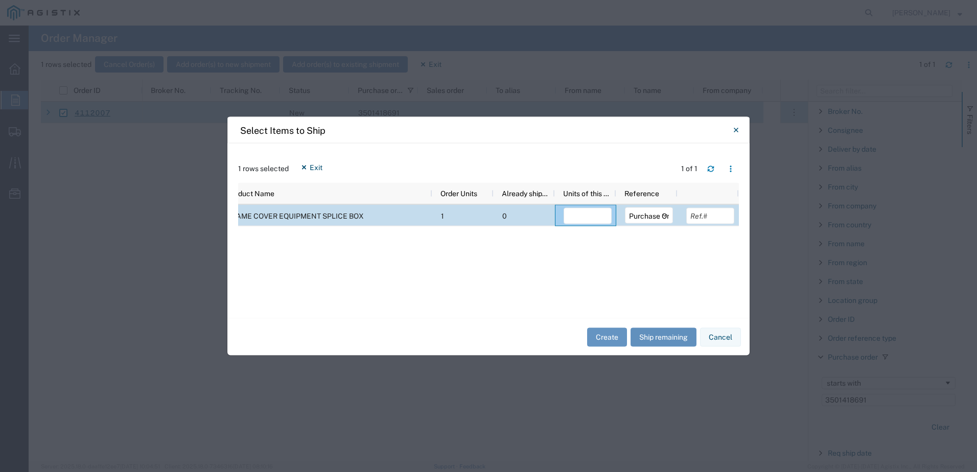
type input "1"
click at [611, 332] on button "Create" at bounding box center [607, 337] width 40 height 19
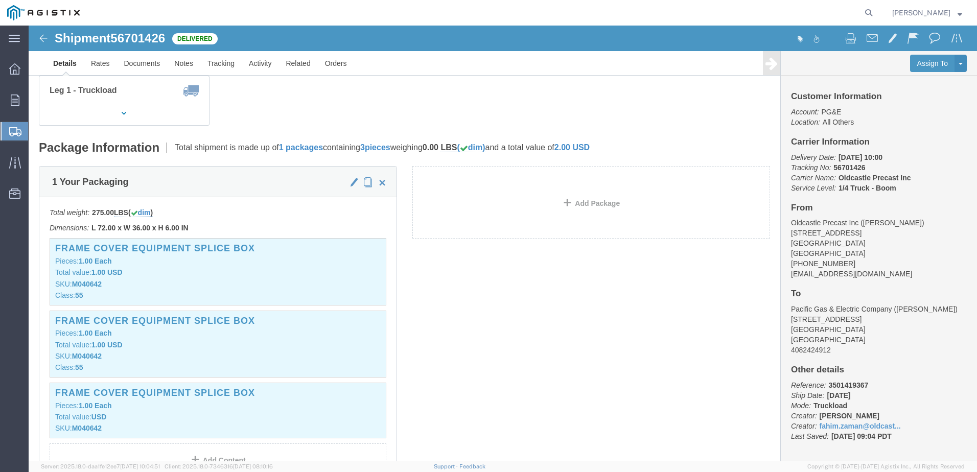
scroll to position [204, 0]
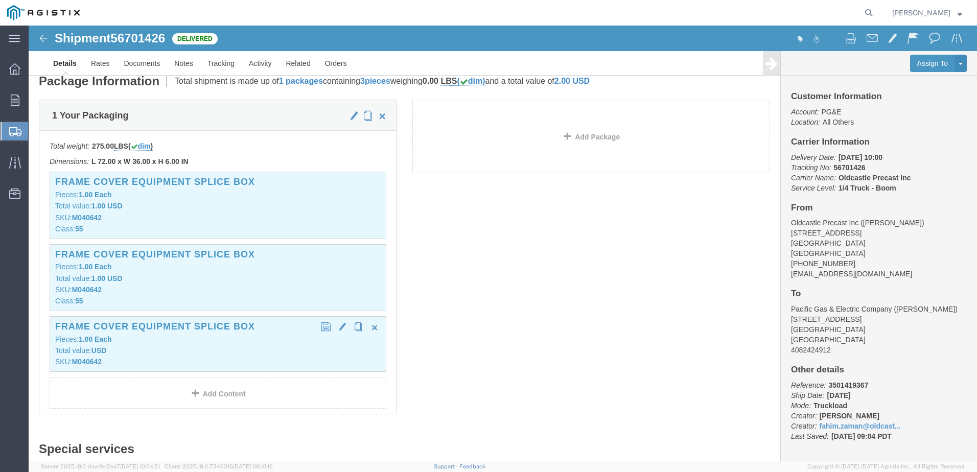
click h3 "FRAME COVER EQUIPMENT SPLICE BOX"
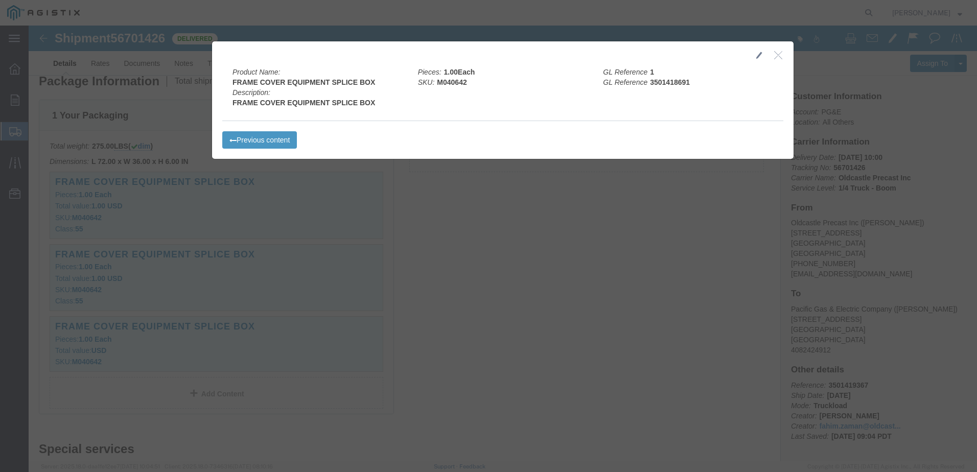
click icon "button"
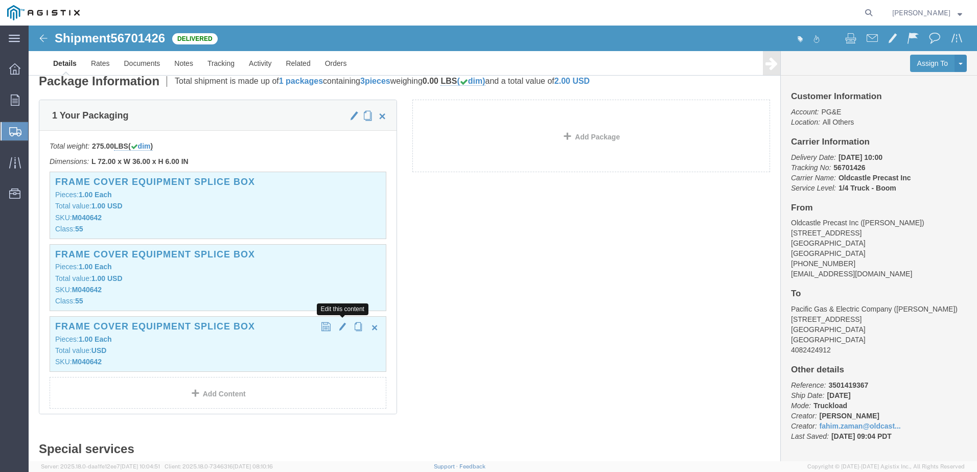
click span "button"
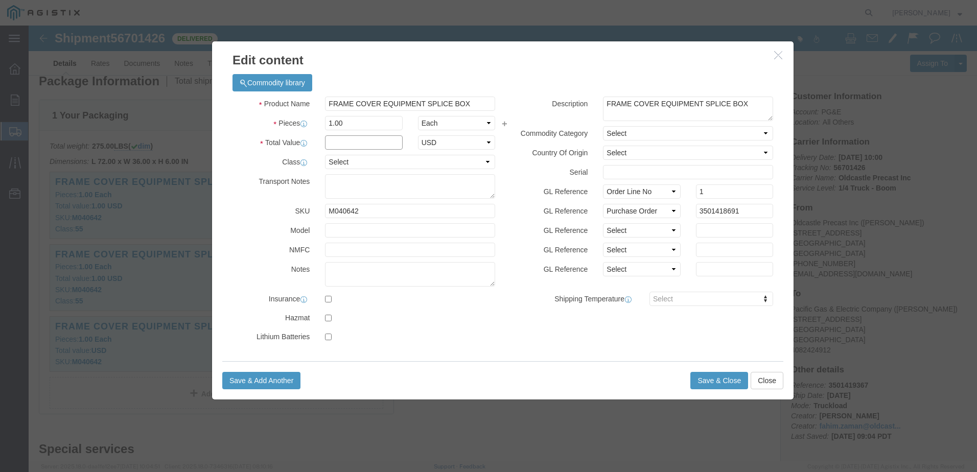
click input "text"
type input "1"
click select "Select 50 55 60 65 70 85 92.5 100 125 175 250 300 400"
select select "55"
click select "Select 50 55 60 65 70 85 92.5 100 125 175 250 300 400"
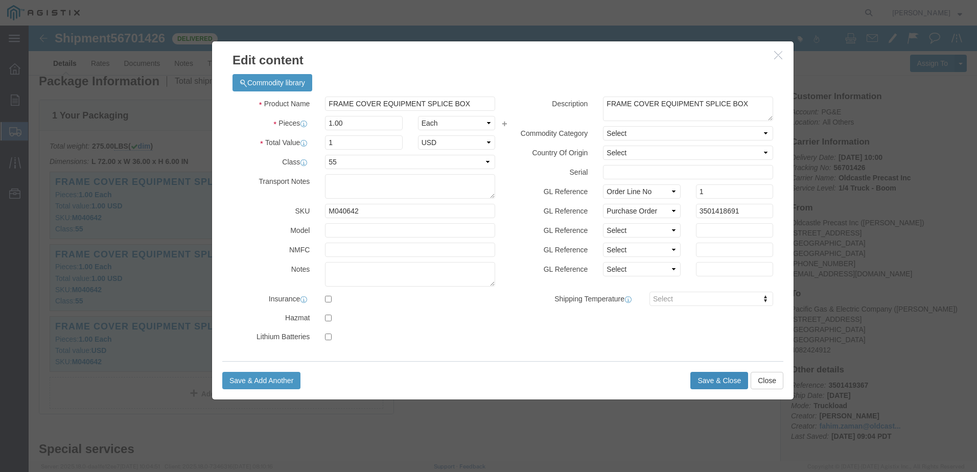
click button "Save & Close"
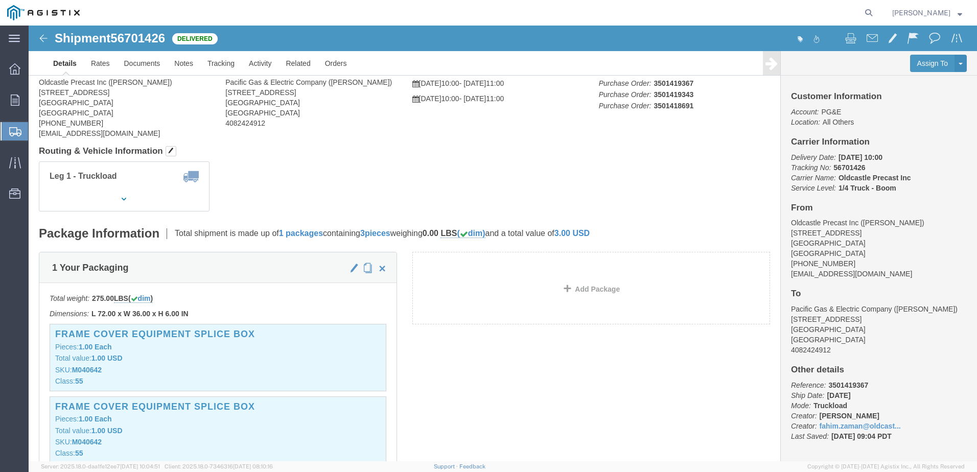
scroll to position [0, 0]
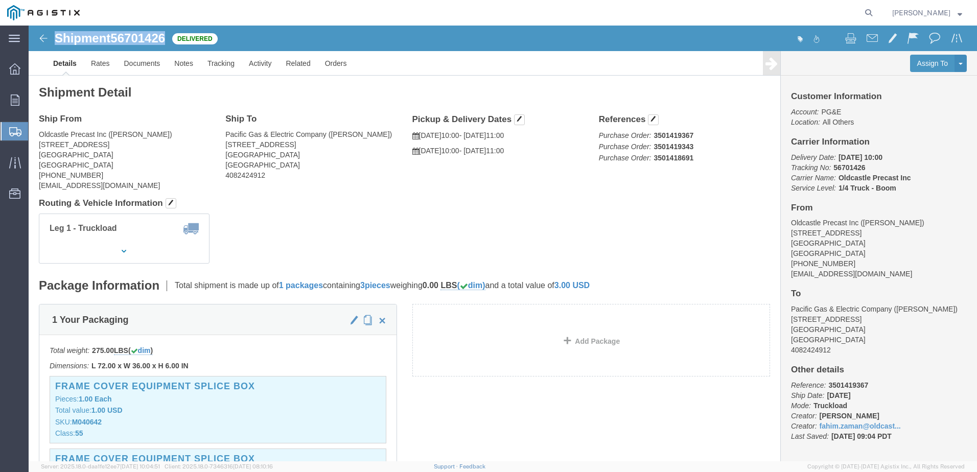
drag, startPoint x: 137, startPoint y: 9, endPoint x: 26, endPoint y: 11, distance: 111.4
click div "Shipment 56701426 Delivered"
copy h1 "Shipment 56701426"
click at [35, 96] on span "Orders" at bounding box center [31, 100] width 7 height 20
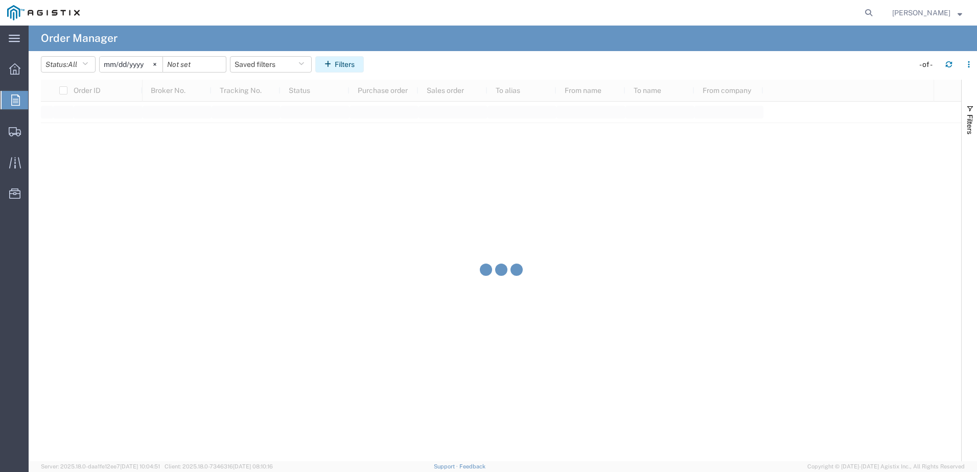
click at [335, 65] on icon "button" at bounding box center [330, 64] width 10 height 7
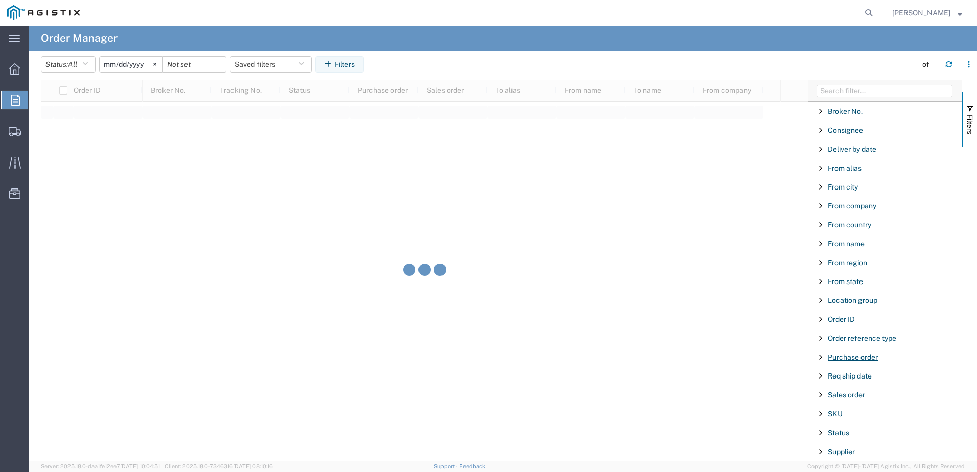
click at [860, 356] on span "Purchase order" at bounding box center [853, 357] width 50 height 8
type input "3501402647"
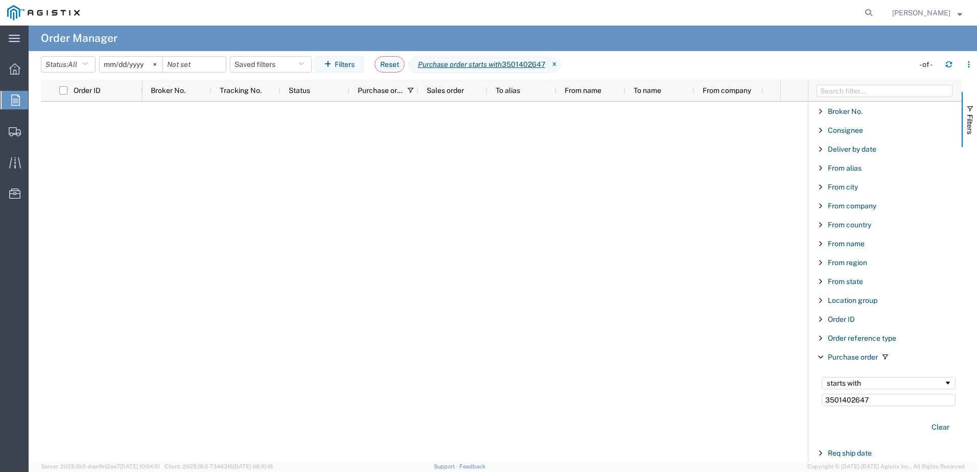
click at [141, 64] on input "[DATE]" at bounding box center [131, 64] width 63 height 15
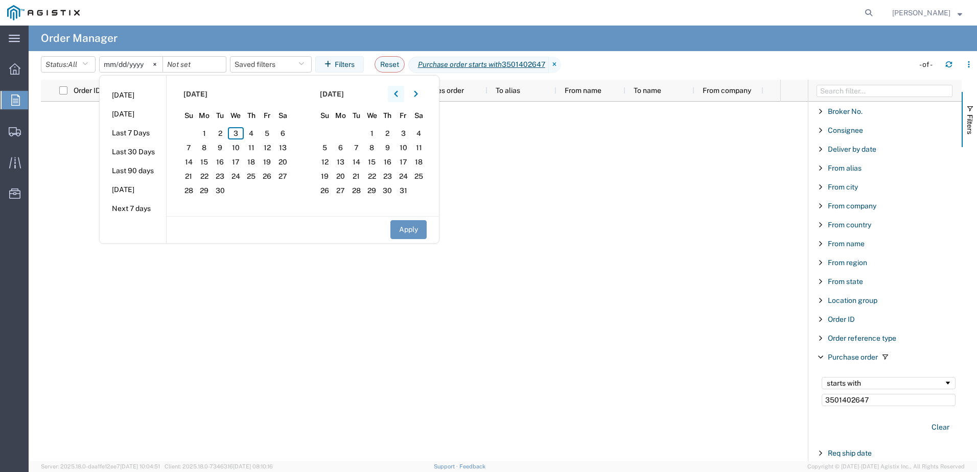
click at [398, 97] on icon "button" at bounding box center [396, 93] width 4 height 7
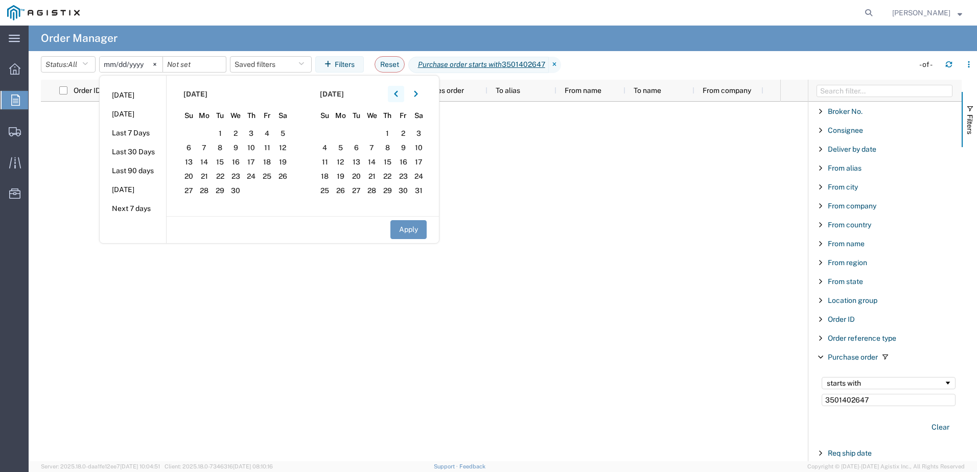
click at [398, 97] on icon "button" at bounding box center [396, 93] width 4 height 7
click at [420, 132] on span "1" at bounding box center [419, 133] width 16 height 12
click at [419, 231] on button "Apply" at bounding box center [408, 229] width 36 height 19
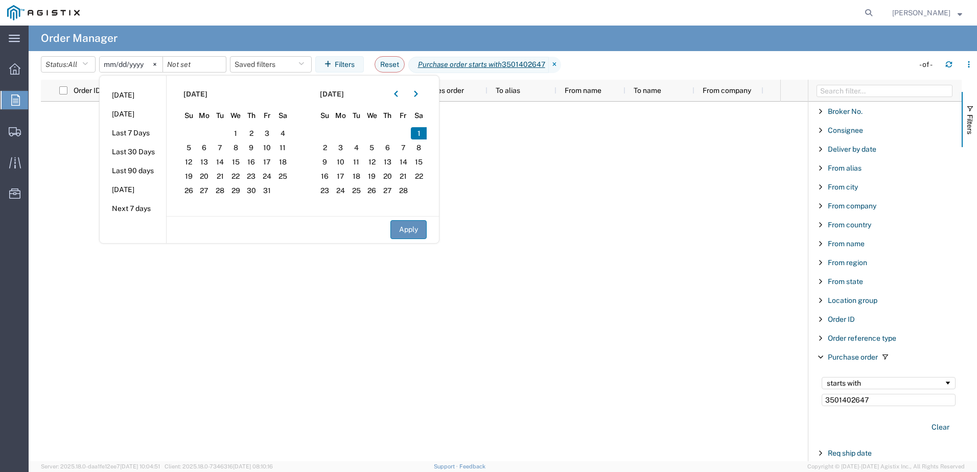
type input "[DATE]"
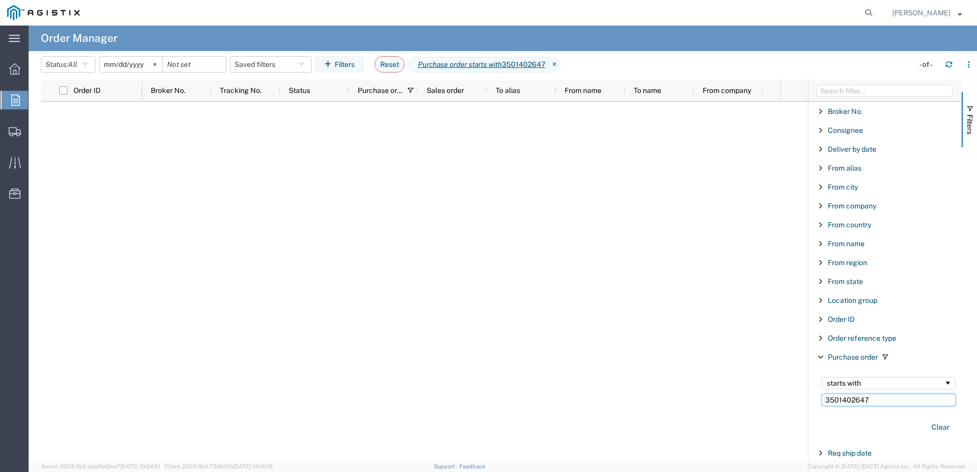
click at [880, 403] on input "3501402647" at bounding box center [889, 400] width 134 height 12
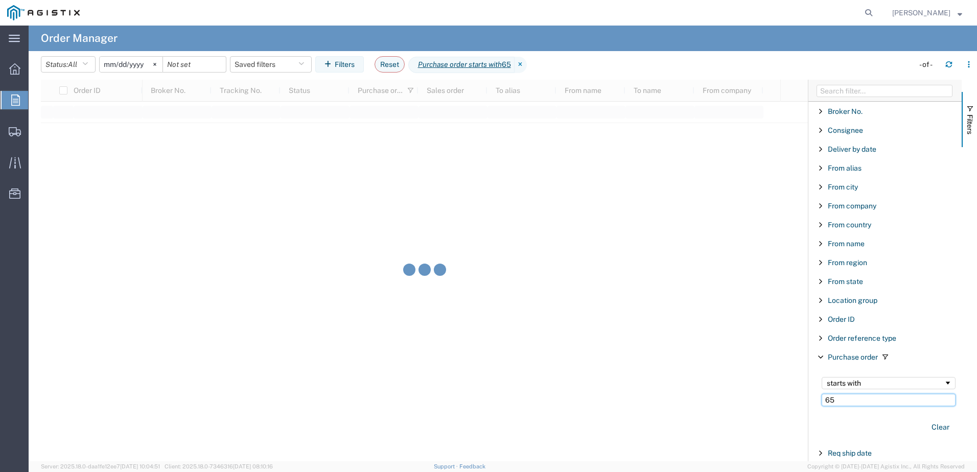
type input "6"
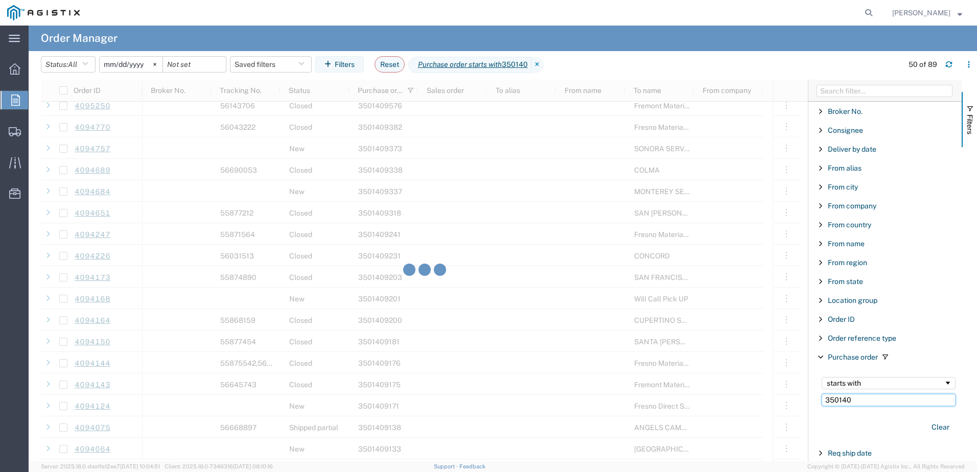
scroll to position [869, 0]
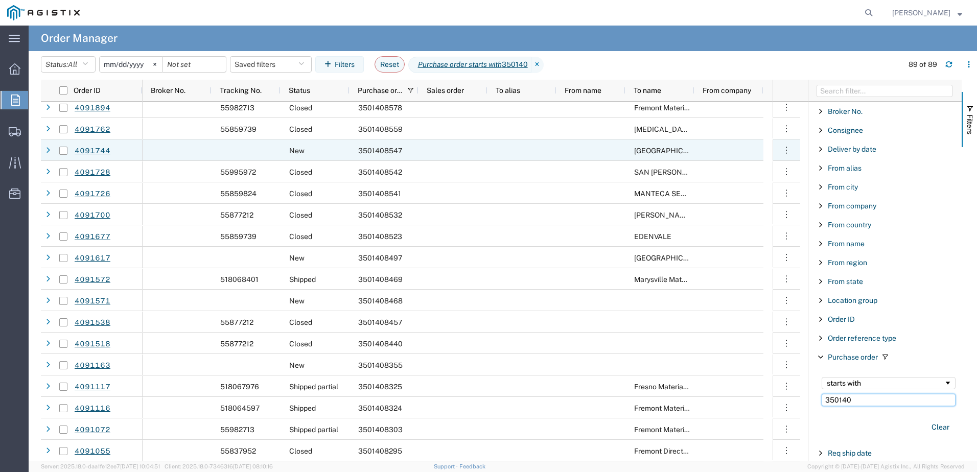
scroll to position [1551, 0]
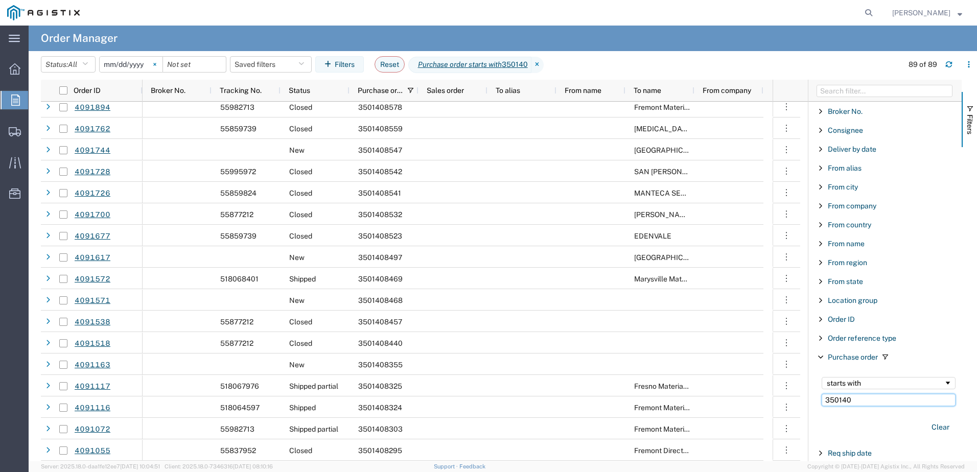
type input "350140"
click at [153, 66] on svg-icon at bounding box center [154, 64] width 15 height 15
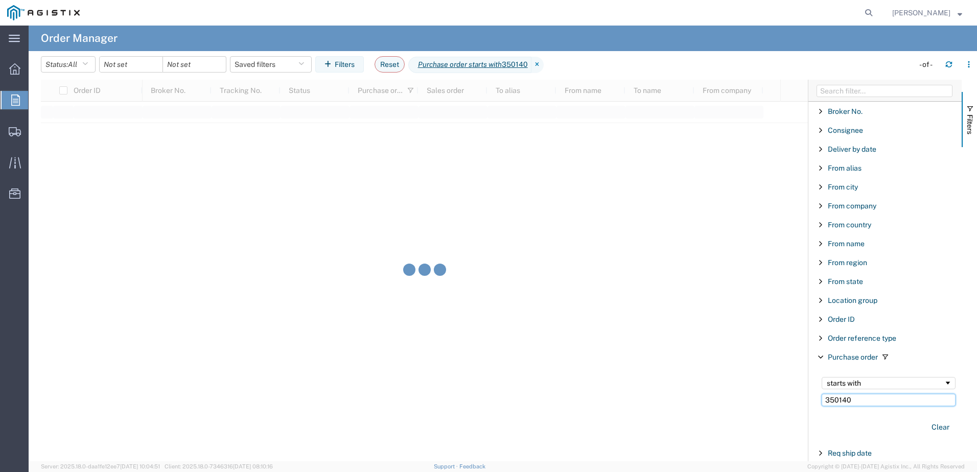
click at [864, 401] on input "350140" at bounding box center [889, 400] width 134 height 12
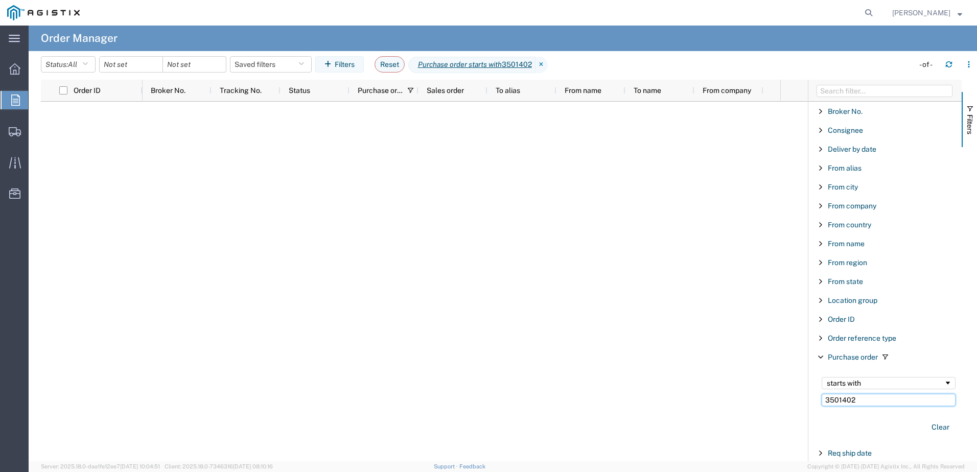
type input "3501402"
click at [148, 60] on input "date" at bounding box center [131, 64] width 63 height 15
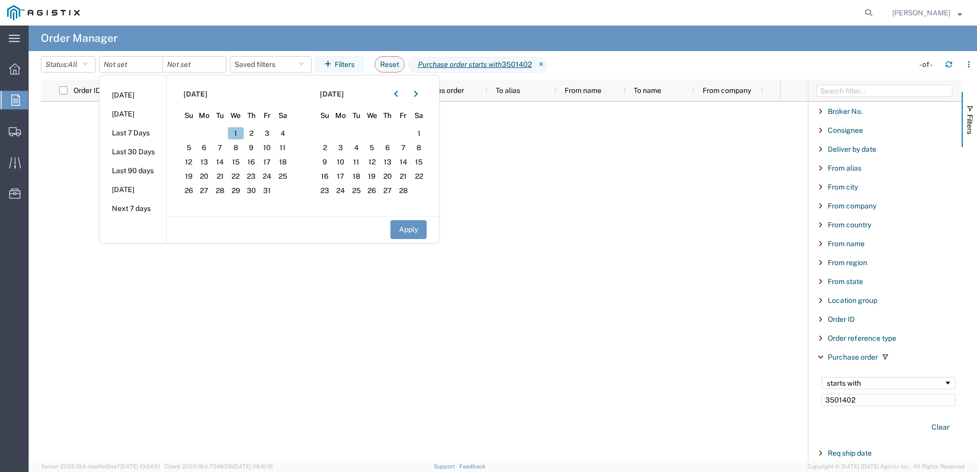
click at [234, 129] on span "1" at bounding box center [236, 133] width 16 height 12
click at [408, 231] on button "Apply" at bounding box center [408, 229] width 36 height 19
type input "[DATE]"
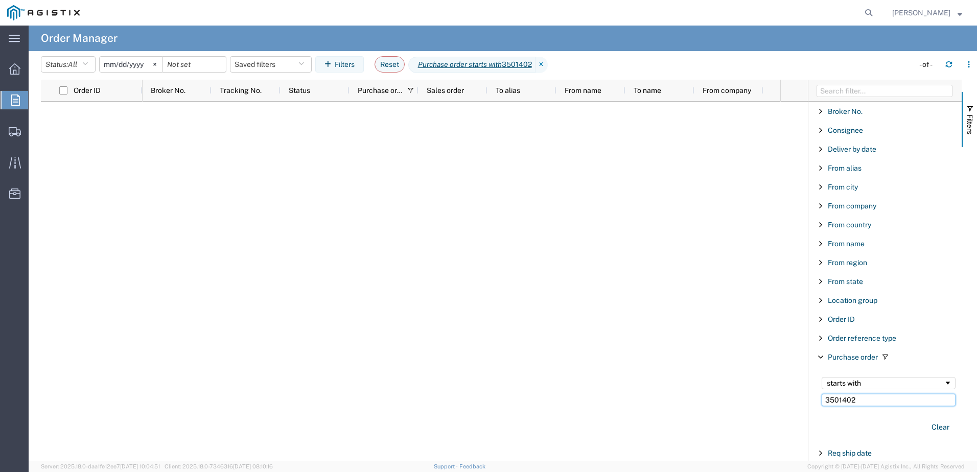
click at [869, 403] on input "3501402" at bounding box center [889, 400] width 134 height 12
click at [866, 399] on input "3501402" at bounding box center [889, 400] width 134 height 12
paste input "647"
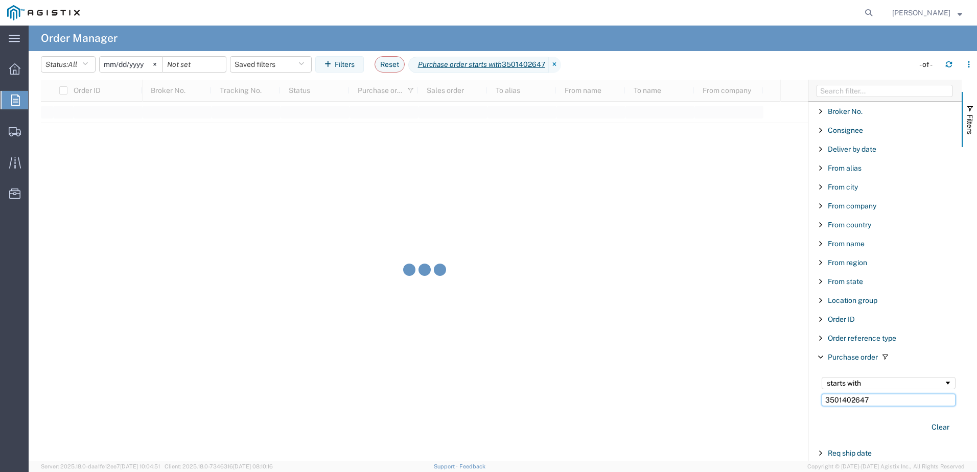
type input "3501402647"
click at [149, 63] on input "[DATE]" at bounding box center [131, 64] width 63 height 15
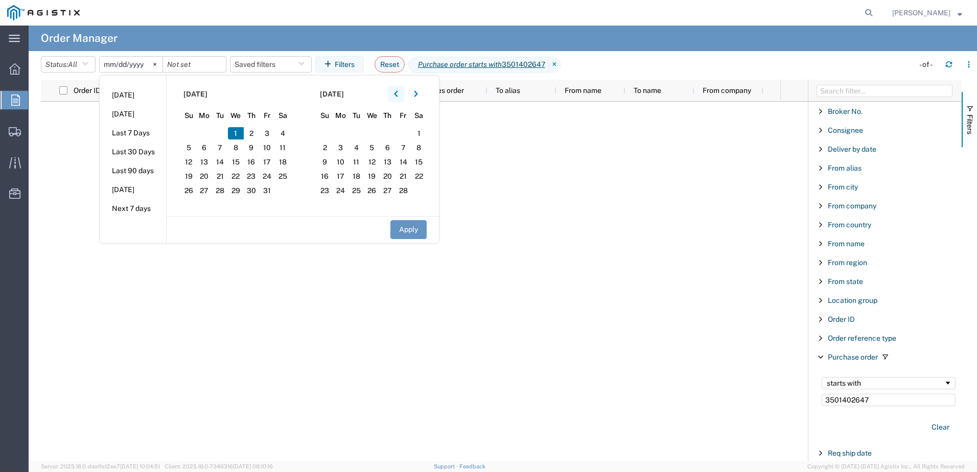
click at [398, 93] on icon "button" at bounding box center [396, 93] width 4 height 7
click at [398, 92] on icon "button" at bounding box center [396, 93] width 4 height 7
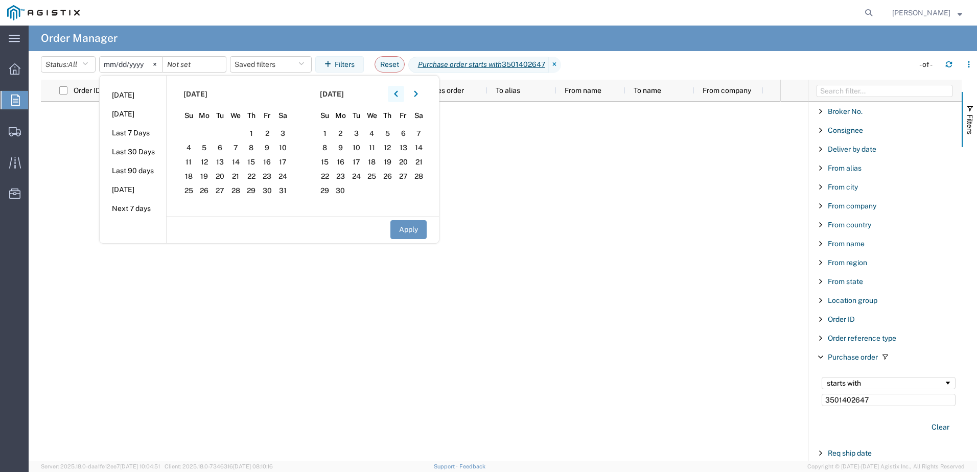
click at [398, 92] on icon "button" at bounding box center [396, 93] width 4 height 7
click at [378, 132] on span "1" at bounding box center [372, 133] width 16 height 12
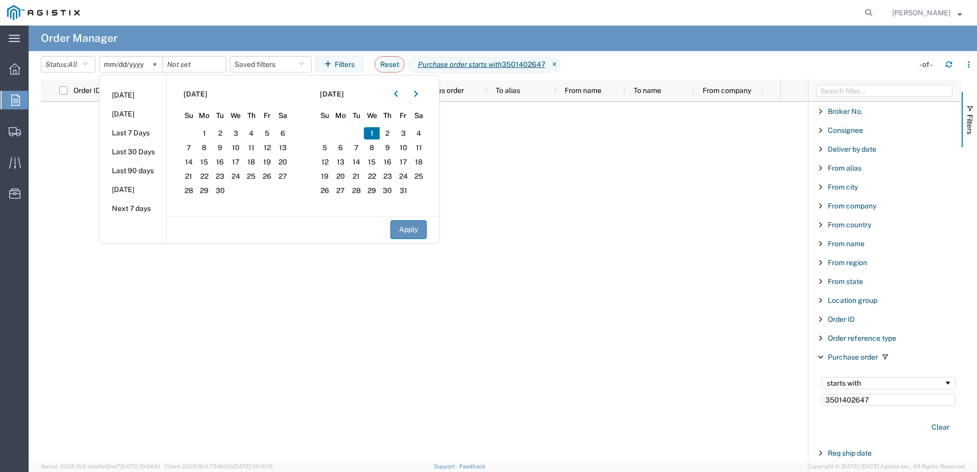
click at [414, 234] on button "Apply" at bounding box center [408, 229] width 36 height 19
type input "[DATE]"
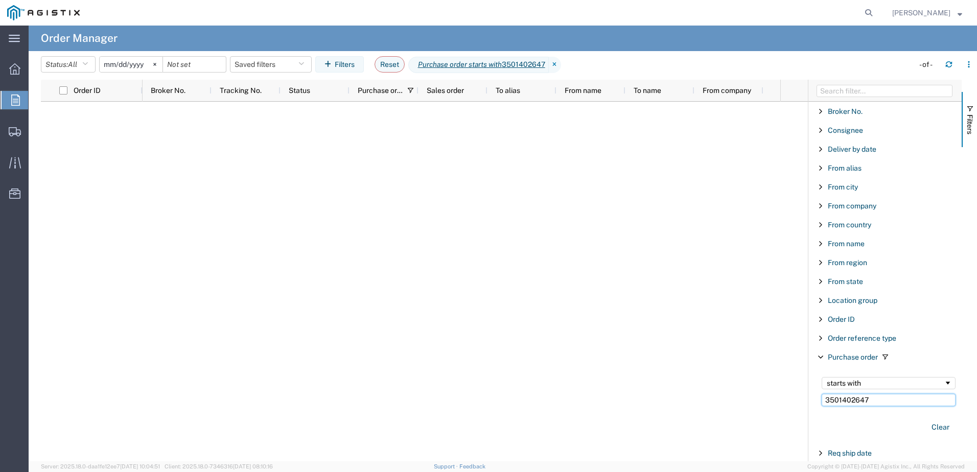
click at [886, 398] on input "3501402647" at bounding box center [889, 400] width 134 height 12
type input "35014026"
click at [15, 133] on icon at bounding box center [15, 131] width 12 height 9
click at [35, 127] on span "Shipments" at bounding box center [31, 131] width 7 height 20
click at [35, 130] on span "Shipments" at bounding box center [31, 131] width 7 height 20
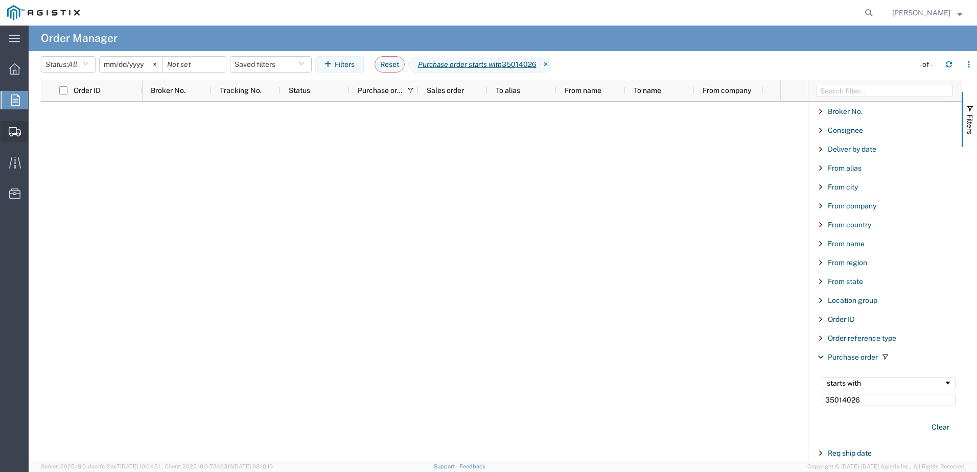
click at [35, 129] on span "Shipments" at bounding box center [31, 131] width 7 height 20
click at [142, 123] on div at bounding box center [424, 282] width 767 height 360
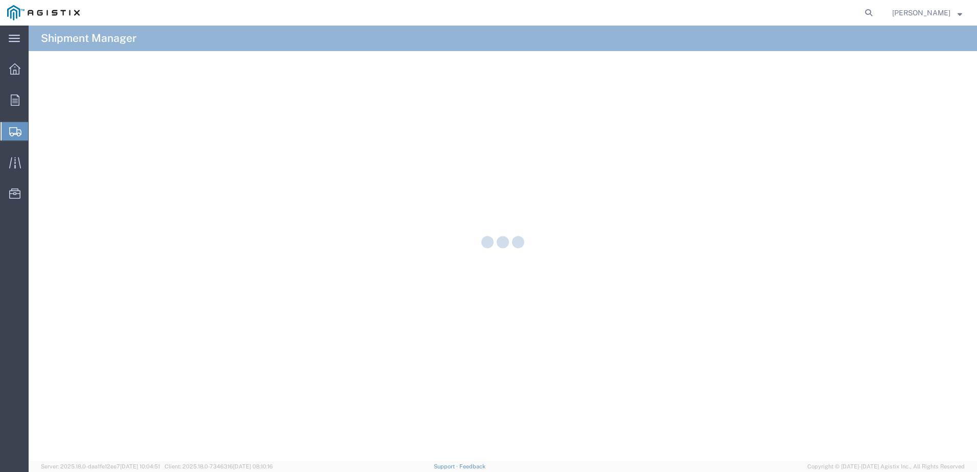
click at [15, 128] on icon at bounding box center [15, 131] width 12 height 9
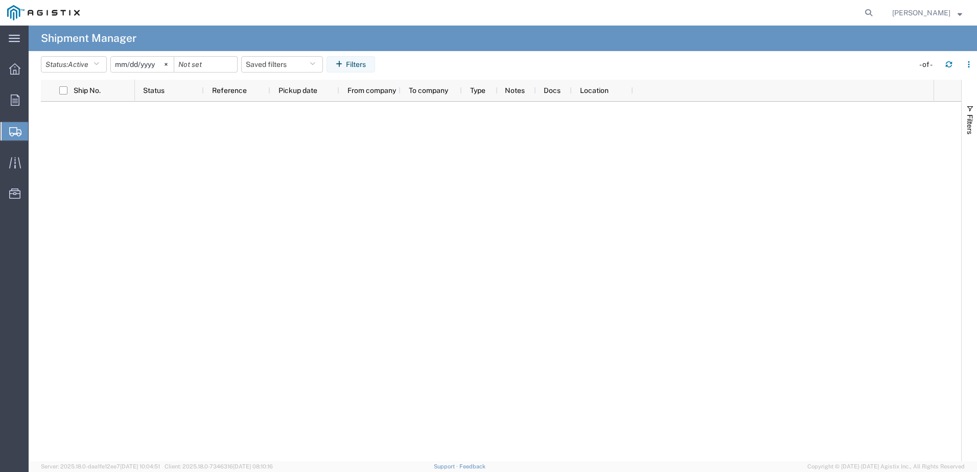
click at [0, 0] on span "Shipment Manager" at bounding box center [0, 0] width 0 height 0
